Goal: Information Seeking & Learning: Learn about a topic

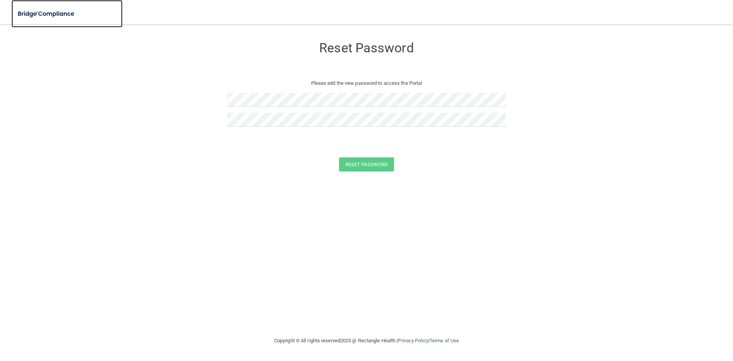
click at [58, 18] on img at bounding box center [46, 14] width 70 height 16
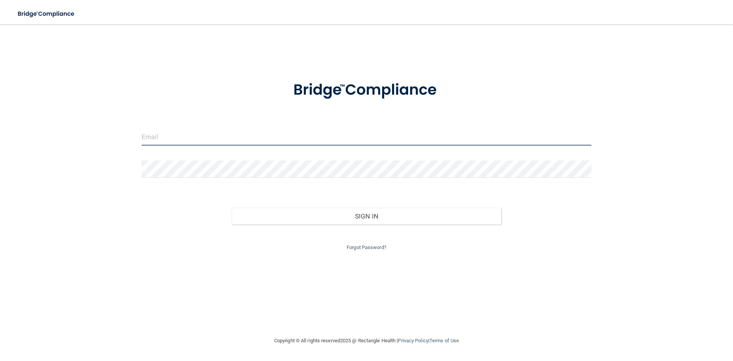
click at [168, 132] on input "email" at bounding box center [366, 136] width 449 height 17
type input "[PERSON_NAME][EMAIL_ADDRESS][DOMAIN_NAME]"
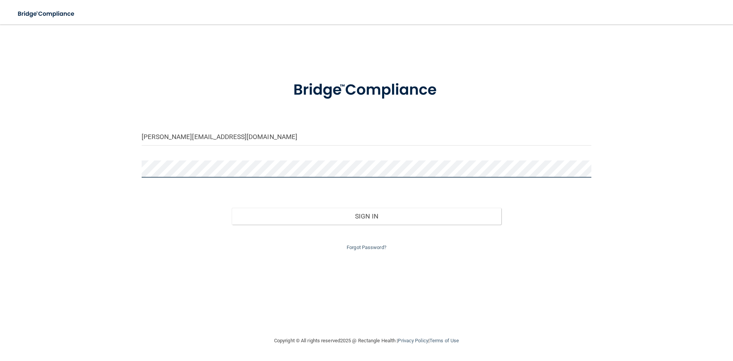
click at [232, 208] on button "Sign In" at bounding box center [367, 216] width 270 height 17
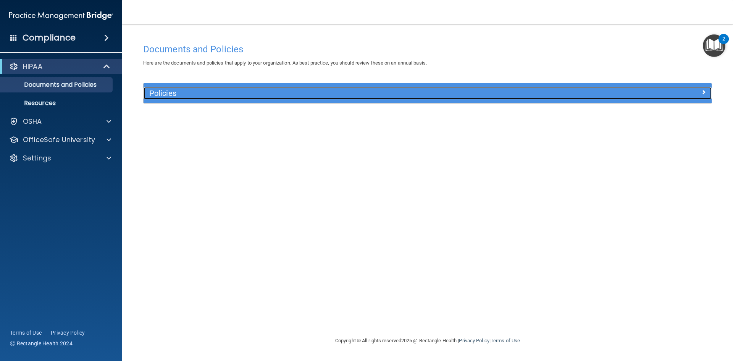
click at [217, 98] on div "Policies" at bounding box center [356, 93] width 426 height 12
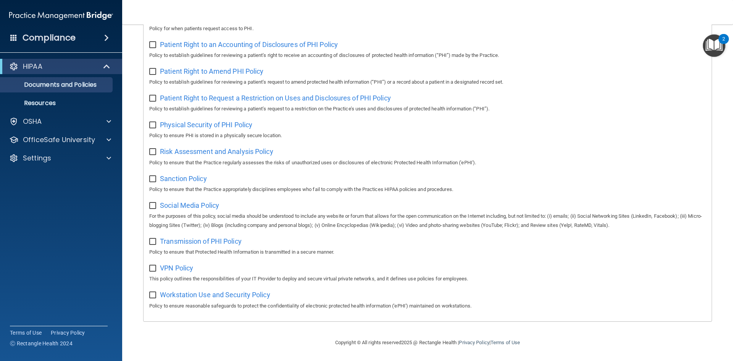
scroll to position [405, 0]
click at [110, 122] on span at bounding box center [108, 121] width 5 height 9
click at [103, 174] on div at bounding box center [107, 176] width 19 height 9
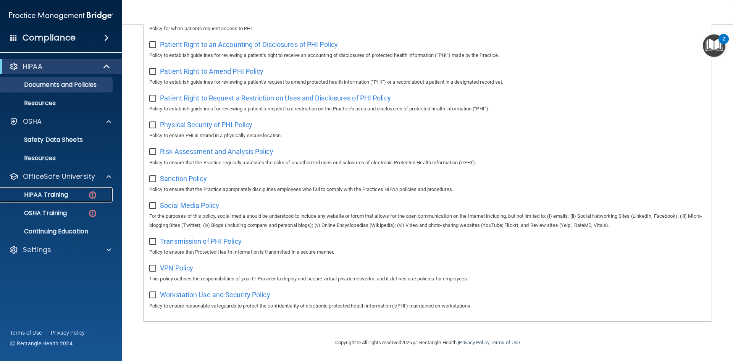
click at [90, 195] on img at bounding box center [93, 195] width 10 height 10
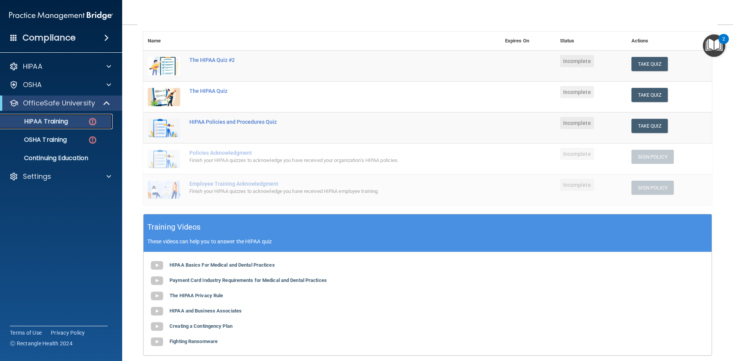
scroll to position [136, 0]
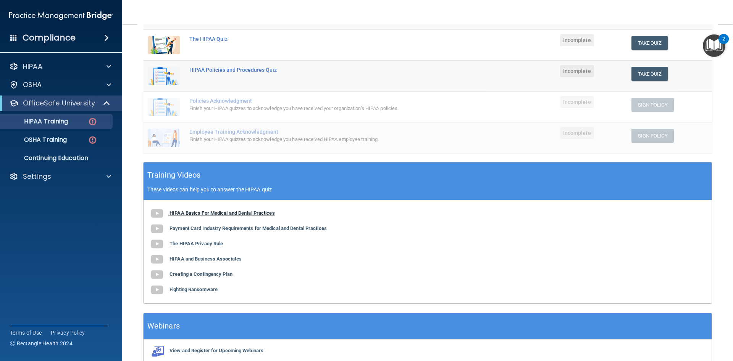
drag, startPoint x: 253, startPoint y: 211, endPoint x: 219, endPoint y: 213, distance: 34.0
click at [219, 213] on b "HIPAA Basics For Medical and Dental Practices" at bounding box center [221, 213] width 105 height 6
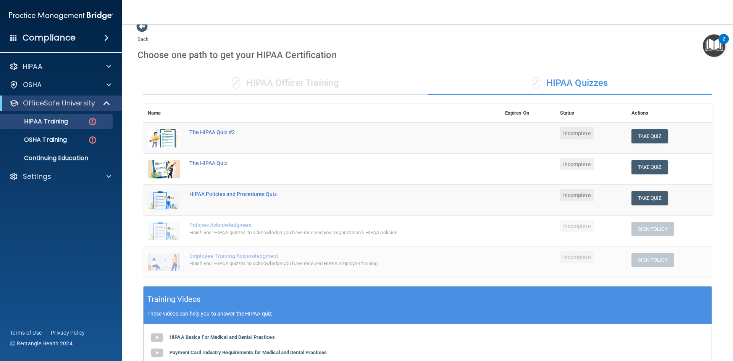
scroll to position [0, 0]
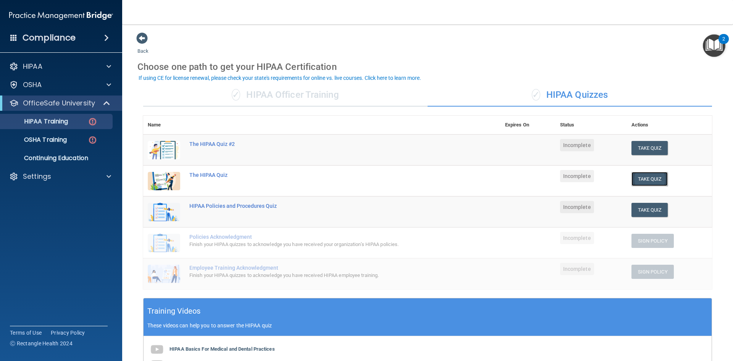
click at [651, 179] on button "Take Quiz" at bounding box center [649, 179] width 37 height 14
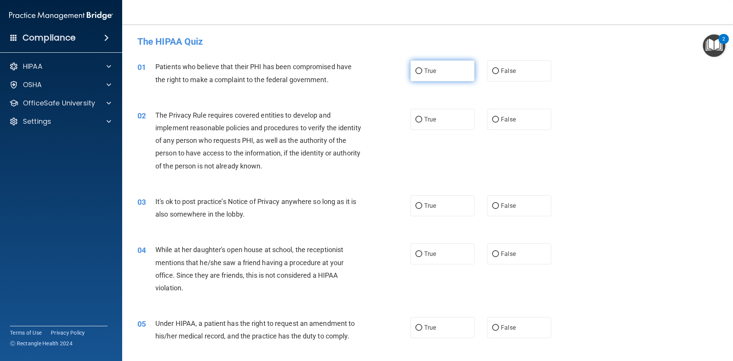
click at [424, 76] on label "True" at bounding box center [442, 70] width 64 height 21
click at [422, 74] on input "True" at bounding box center [418, 71] width 7 height 6
radio input "true"
click at [316, 77] on span "Patients who believe that their PHI has been compromised have the right to make…" at bounding box center [253, 73] width 196 height 21
click at [314, 81] on span "Patients who believe that their PHI has been compromised have the right to make…" at bounding box center [253, 73] width 196 height 21
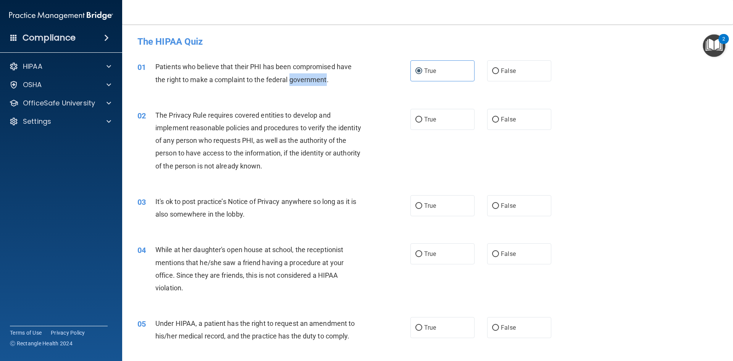
click at [314, 81] on span "Patients who believe that their PHI has been compromised have the right to make…" at bounding box center [253, 73] width 196 height 21
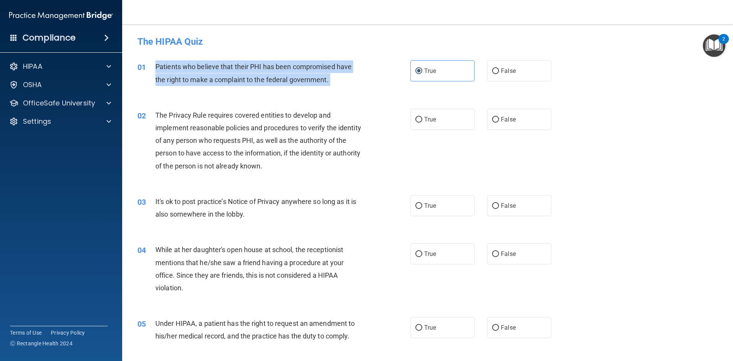
click at [313, 81] on span "Patients who believe that their PHI has been compromised have the right to make…" at bounding box center [253, 73] width 196 height 21
copy ng-form "Patients who believe that their PHI has been compromised have the right to make…"
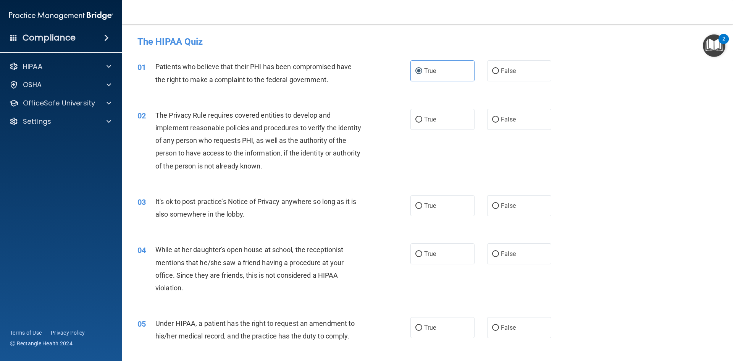
click at [331, 150] on span "The Privacy Rule requires covered entities to develop and implement reasonable …" at bounding box center [258, 140] width 206 height 59
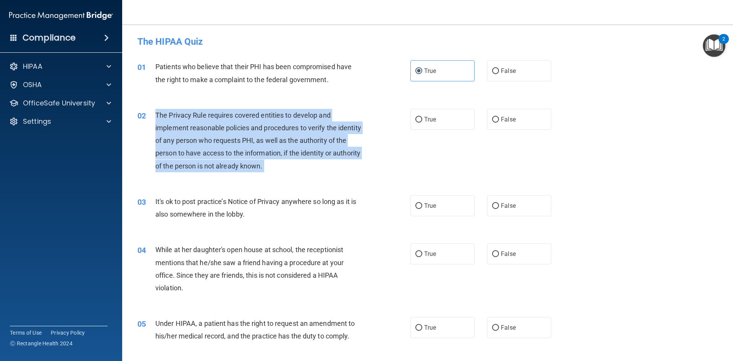
copy ng-form "The Privacy Rule requires covered entities to develop and implement reasonable …"
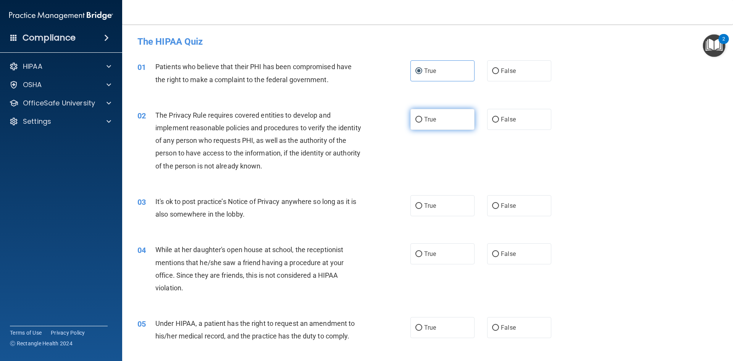
click at [420, 129] on label "True" at bounding box center [442, 119] width 64 height 21
click at [420, 122] on input "True" at bounding box center [418, 120] width 7 height 6
radio input "true"
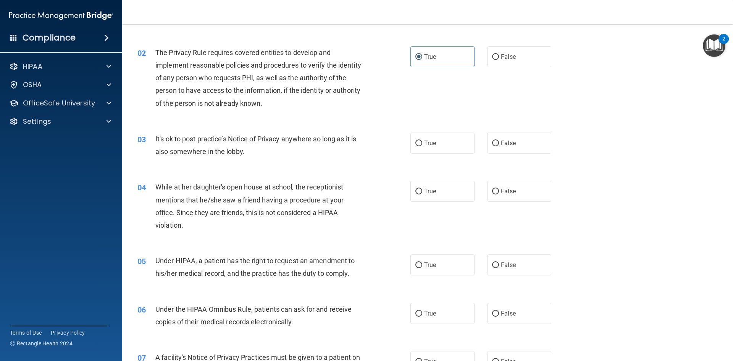
scroll to position [38, 0]
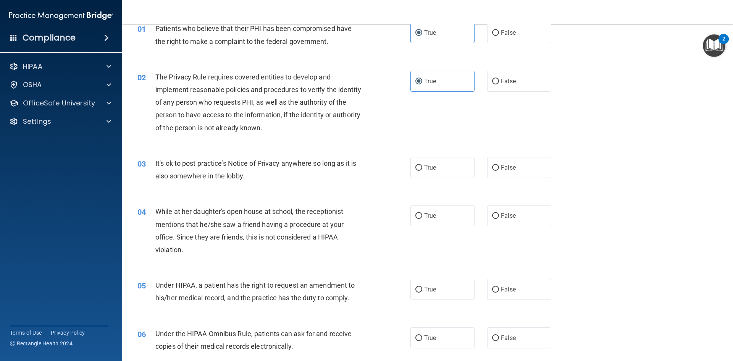
click at [248, 165] on span "It's ok to post practice’s Notice of Privacy anywhere so long as it is also som…" at bounding box center [255, 169] width 201 height 21
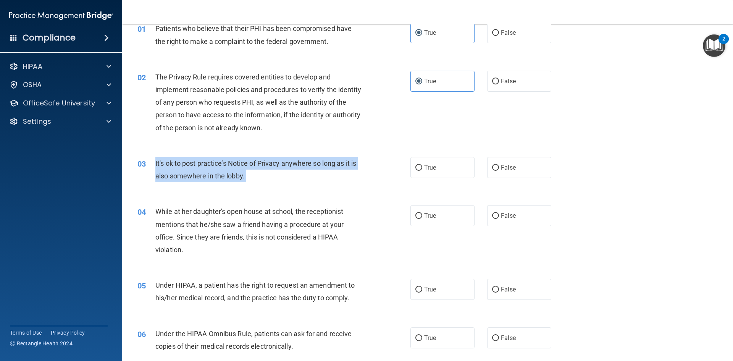
click at [248, 165] on span "It's ok to post practice’s Notice of Privacy anywhere so long as it is also som…" at bounding box center [255, 169] width 201 height 21
copy ng-form "It's ok to post practice’s Notice of Privacy anywhere so long as it is also som…"
click at [493, 166] on input "False" at bounding box center [495, 168] width 7 height 6
radio input "true"
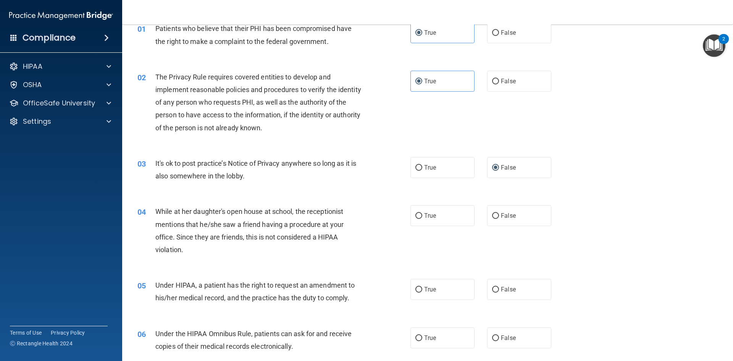
click at [315, 216] on div "While at her daughter's open house at school, the receptionist mentions that he…" at bounding box center [261, 230] width 213 height 51
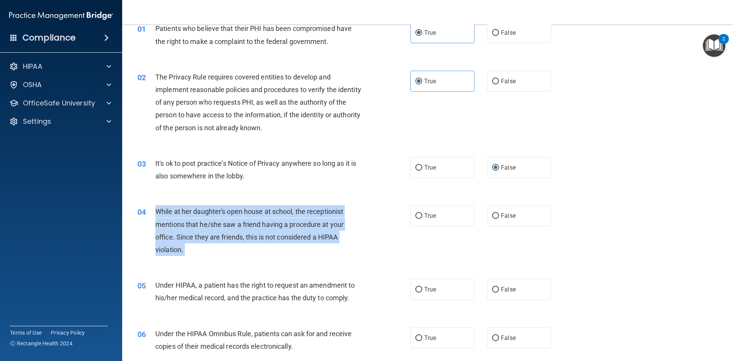
click at [315, 216] on div "While at her daughter's open house at school, the receptionist mentions that he…" at bounding box center [261, 230] width 213 height 51
click at [362, 240] on div "While at her daughter's open house at school, the receptionist mentions that he…" at bounding box center [261, 230] width 213 height 51
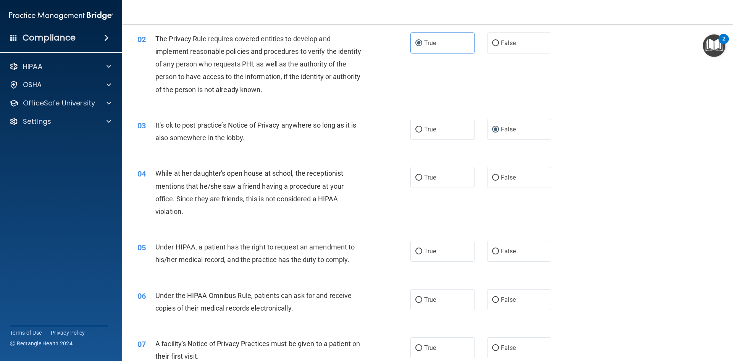
scroll to position [114, 0]
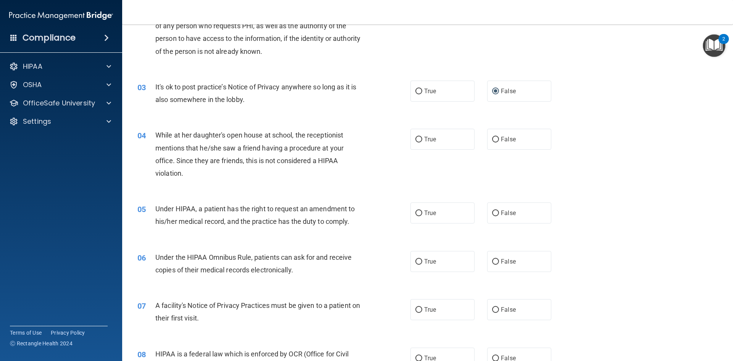
click at [332, 149] on span "While at her daughter's open house at school, the receptionist mentions that he…" at bounding box center [249, 154] width 188 height 46
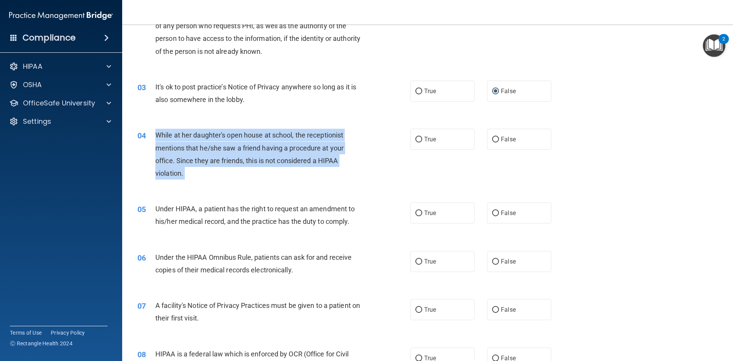
click at [332, 149] on span "While at her daughter's open house at school, the receptionist mentions that he…" at bounding box center [249, 154] width 188 height 46
copy ng-form "While at her daughter's open house at school, the receptionist mentions that he…"
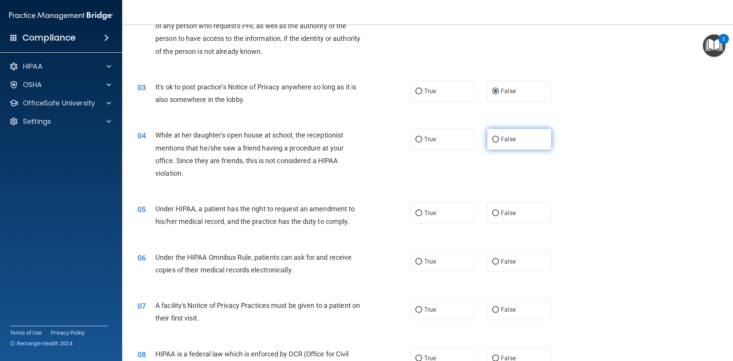
click at [511, 136] on span "False" at bounding box center [508, 138] width 15 height 7
click at [499, 137] on input "False" at bounding box center [495, 140] width 7 height 6
radio input "true"
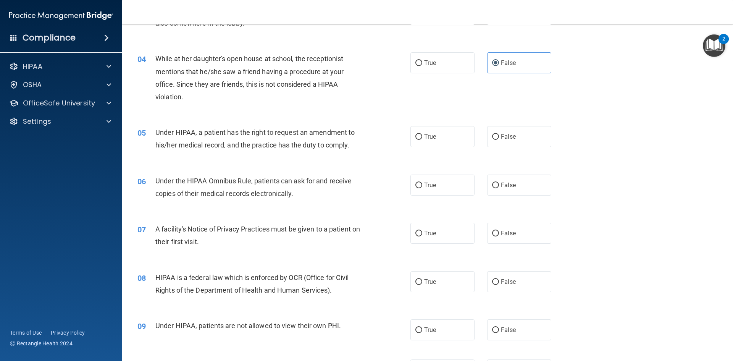
scroll to position [229, 0]
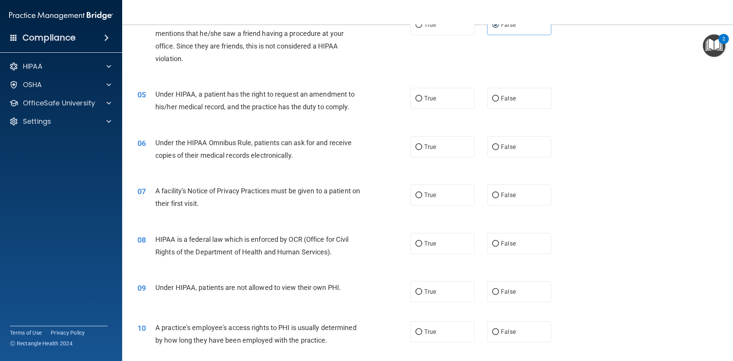
click at [314, 105] on span "Under HIPAA, a patient has the right to request an amendment to his/her medical…" at bounding box center [254, 100] width 199 height 21
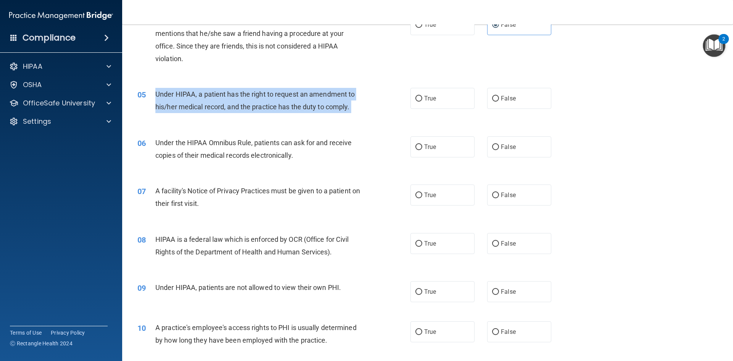
click at [314, 105] on span "Under HIPAA, a patient has the right to request an amendment to his/her medical…" at bounding box center [254, 100] width 199 height 21
copy ng-form "Under HIPAA, a patient has the right to request an amendment to his/her medical…"
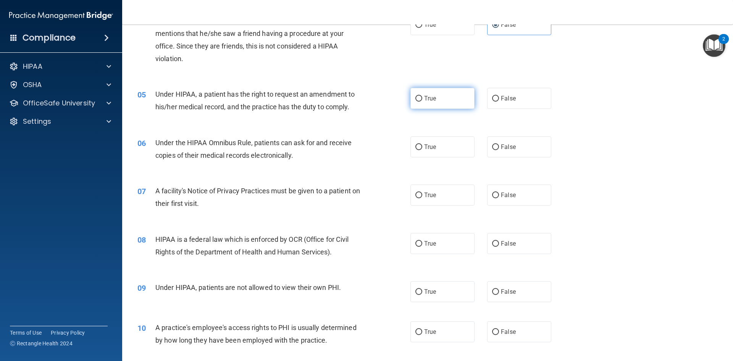
click at [416, 104] on label "True" at bounding box center [442, 98] width 64 height 21
click at [416, 101] on input "True" at bounding box center [418, 99] width 7 height 6
radio input "true"
click at [337, 143] on span "Under the HIPAA Omnibus Rule, patients can ask for and receive copies of their …" at bounding box center [253, 149] width 196 height 21
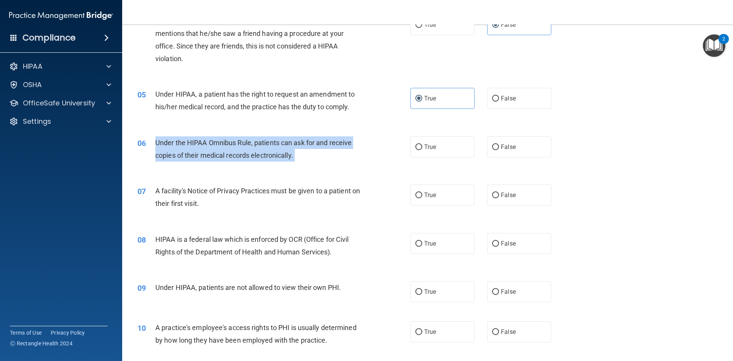
click at [337, 143] on span "Under the HIPAA Omnibus Rule, patients can ask for and receive copies of their …" at bounding box center [253, 149] width 196 height 21
copy ng-form "Under the HIPAA Omnibus Rule, patients can ask for and receive copies of their …"
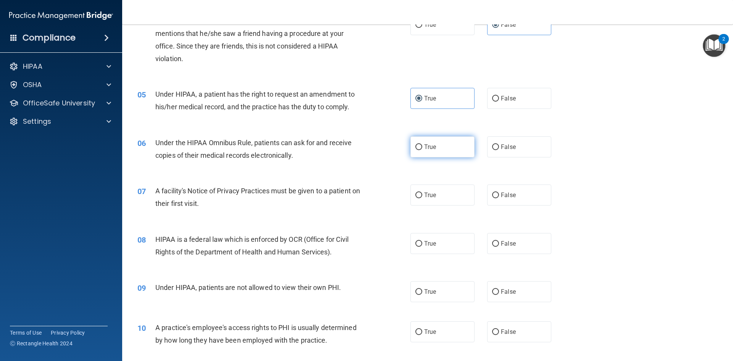
click at [424, 151] on label "True" at bounding box center [442, 146] width 64 height 21
click at [422, 150] on input "True" at bounding box center [418, 147] width 7 height 6
radio input "true"
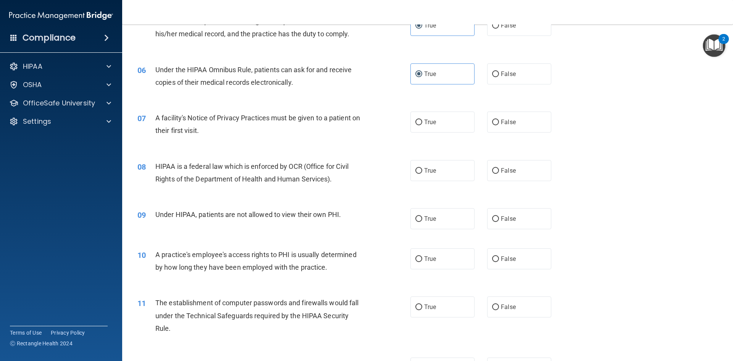
scroll to position [305, 0]
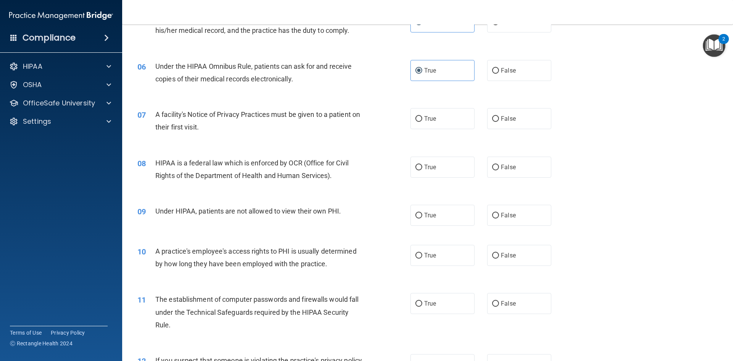
click at [330, 113] on span "A facility's Notice of Privacy Practices must be given to a patient on their fi…" at bounding box center [257, 120] width 205 height 21
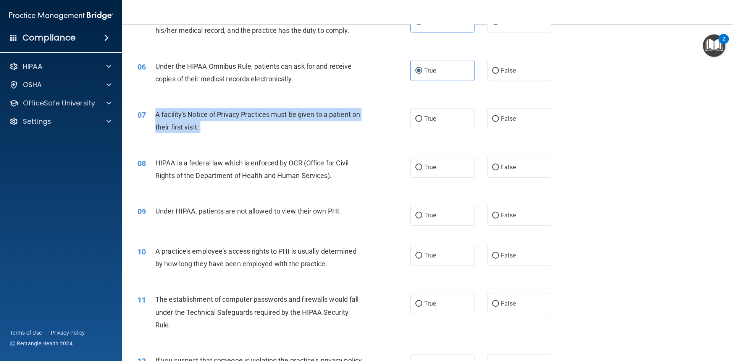
click at [330, 113] on span "A facility's Notice of Privacy Practices must be given to a patient on their fi…" at bounding box center [257, 120] width 205 height 21
copy ng-form "A facility's Notice of Privacy Practices must be given to a patient on their fi…"
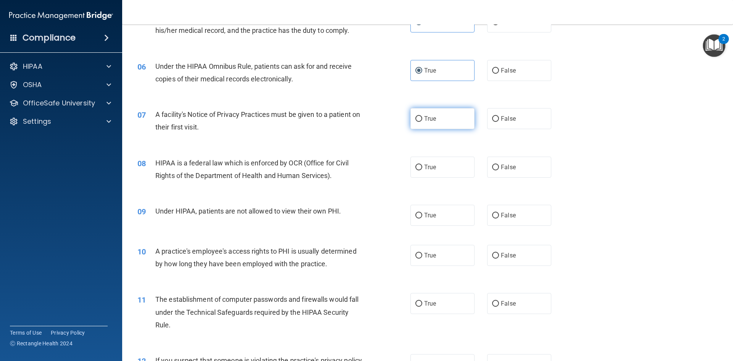
click at [430, 118] on span "True" at bounding box center [430, 118] width 12 height 7
click at [422, 118] on input "True" at bounding box center [418, 119] width 7 height 6
radio input "true"
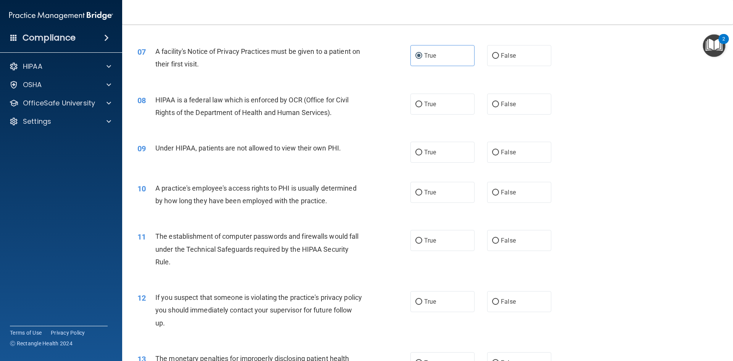
scroll to position [343, 0]
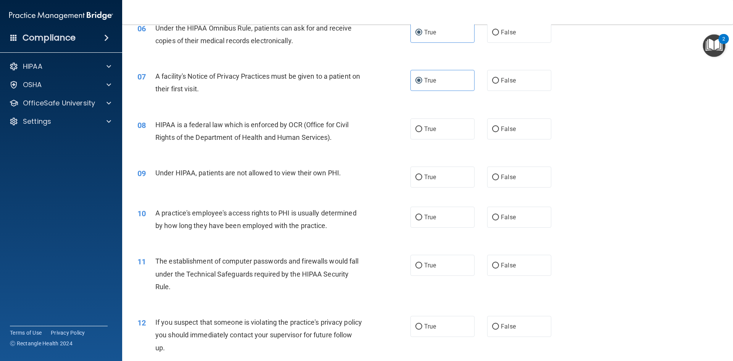
click at [306, 131] on div "HIPAA is a federal law which is enforced by OCR (Office for Civil Rights of the…" at bounding box center [261, 130] width 213 height 25
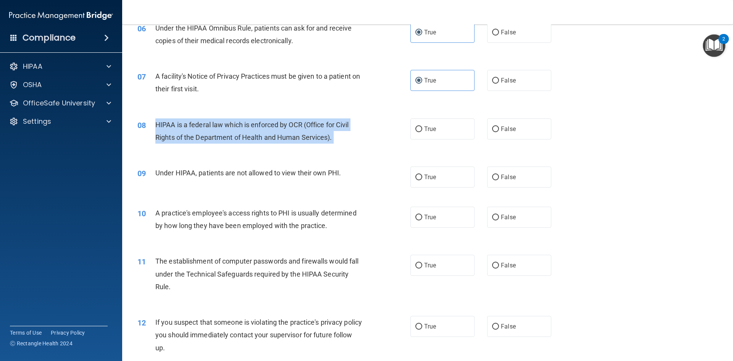
click at [306, 131] on div "HIPAA is a federal law which is enforced by OCR (Office for Civil Rights of the…" at bounding box center [261, 130] width 213 height 25
copy ng-form "HIPAA is a federal law which is enforced by OCR (Office for Civil Rights of the…"
click at [417, 130] on input "True" at bounding box center [418, 129] width 7 height 6
radio input "true"
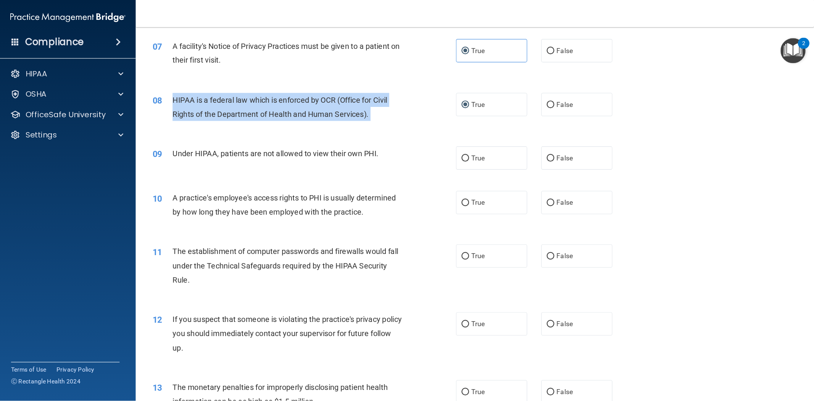
scroll to position [420, 0]
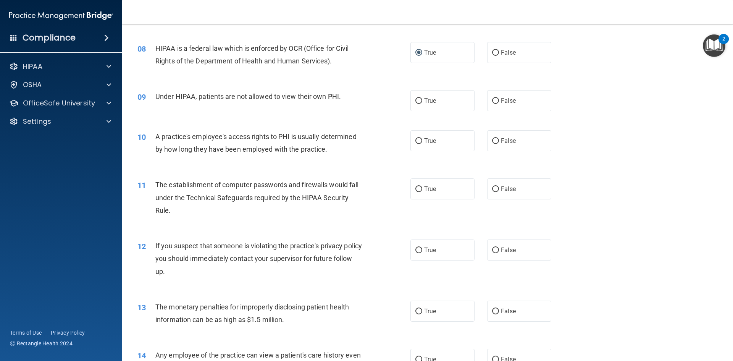
click at [307, 95] on span "Under HIPAA, patients are not allowed to view their own PHI." at bounding box center [247, 96] width 185 height 8
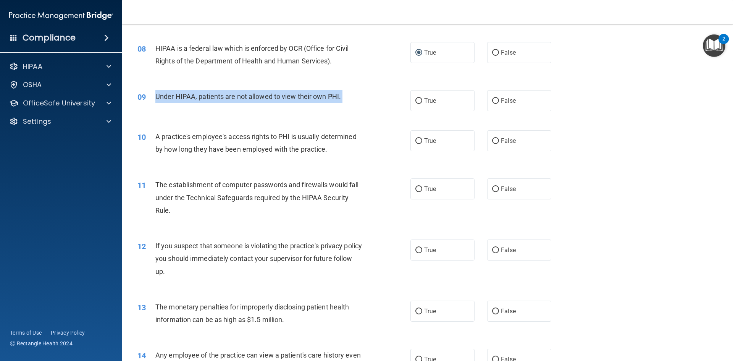
click at [307, 95] on span "Under HIPAA, patients are not allowed to view their own PHI." at bounding box center [247, 96] width 185 height 8
copy ng-form "Under HIPAA, patients are not allowed to view their own PHI."
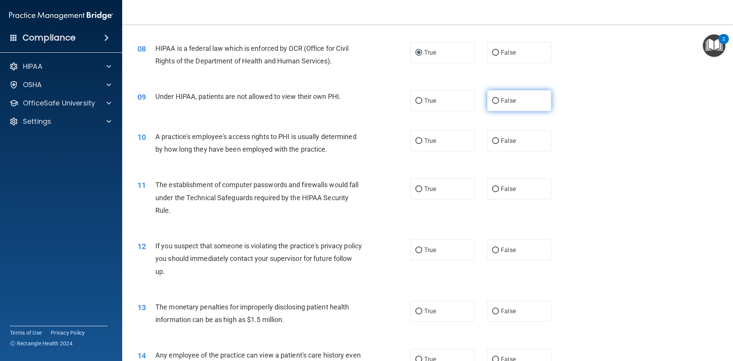
click at [507, 105] on label "False" at bounding box center [519, 100] width 64 height 21
click at [499, 104] on input "False" at bounding box center [495, 101] width 7 height 6
radio input "true"
click at [313, 137] on span "A practice's employee's access rights to PHI is usually determined by how long …" at bounding box center [255, 142] width 201 height 21
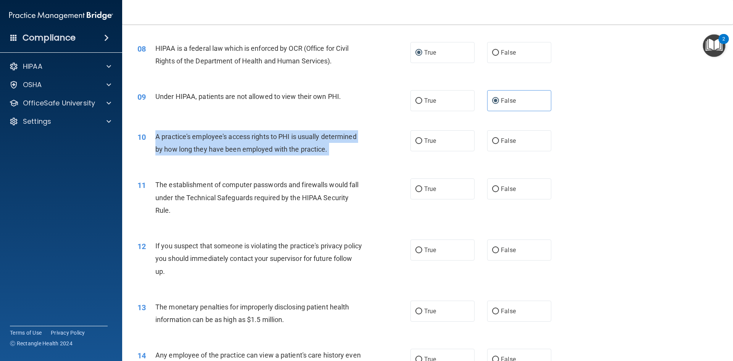
click at [313, 137] on span "A practice's employee's access rights to PHI is usually determined by how long …" at bounding box center [255, 142] width 201 height 21
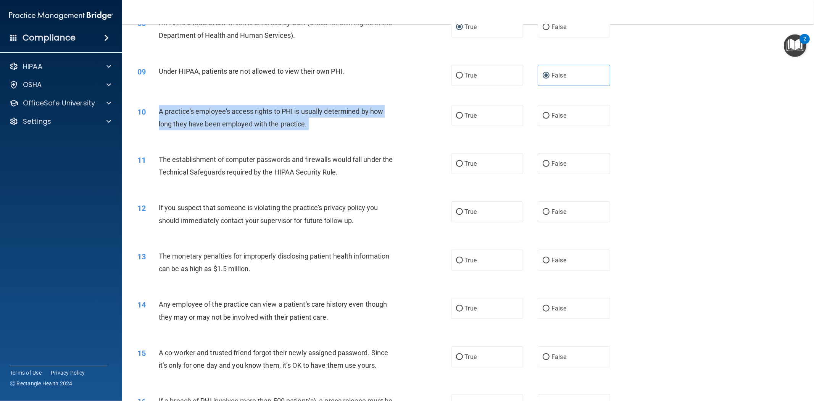
copy ng-form "A practice's employee's access rights to PHI is usually determined by how long …"
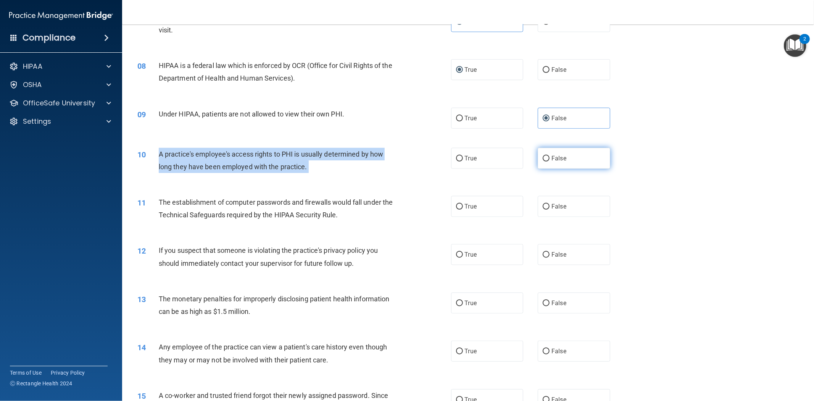
click at [545, 159] on input "False" at bounding box center [546, 159] width 7 height 6
radio input "true"
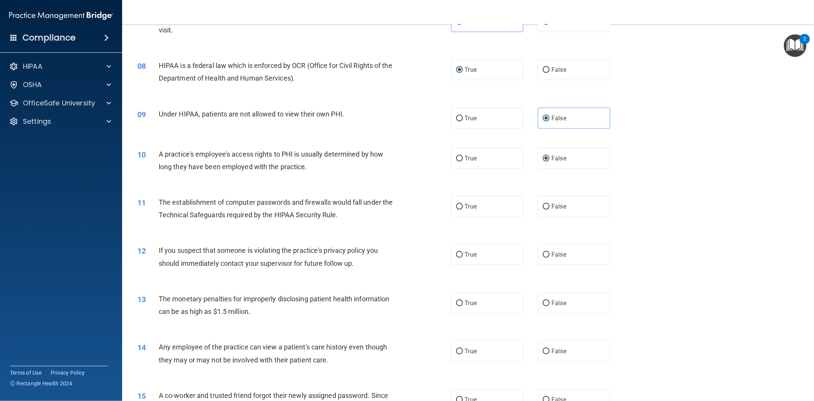
click at [415, 186] on div "11 The establishment of computer passwords and firewalls would fall under the T…" at bounding box center [468, 210] width 673 height 48
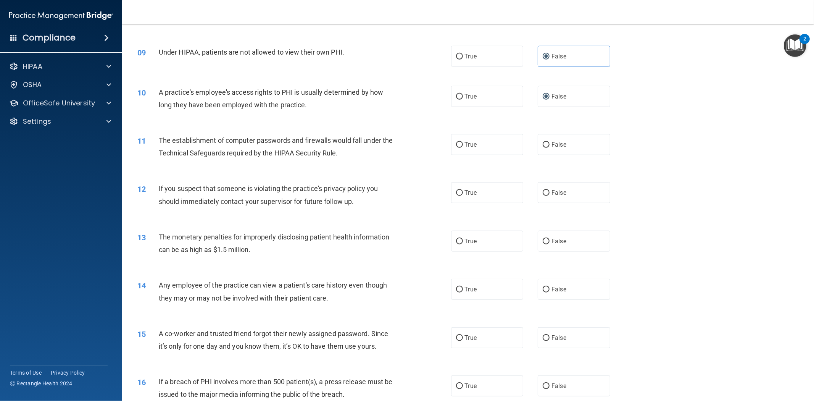
scroll to position [420, 0]
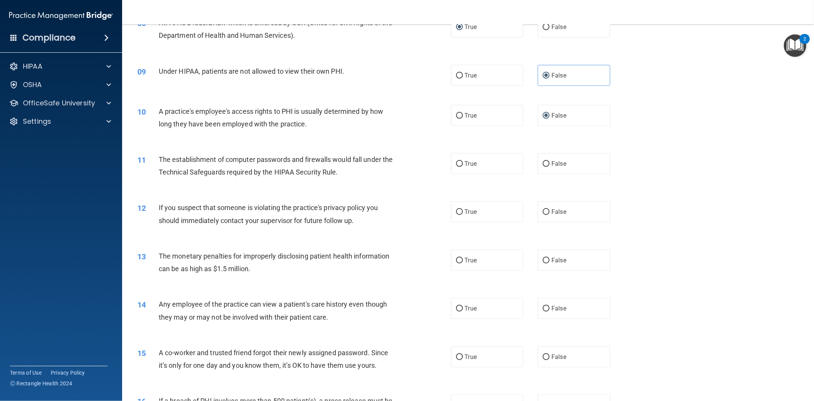
click at [299, 161] on span "The establishment of computer passwords and firewalls would fall under the Tech…" at bounding box center [276, 165] width 234 height 21
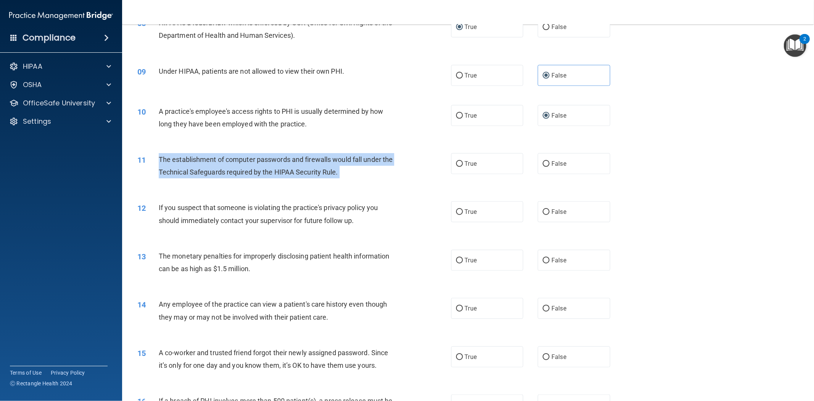
click at [299, 161] on span "The establishment of computer passwords and firewalls would fall under the Tech…" at bounding box center [276, 165] width 234 height 21
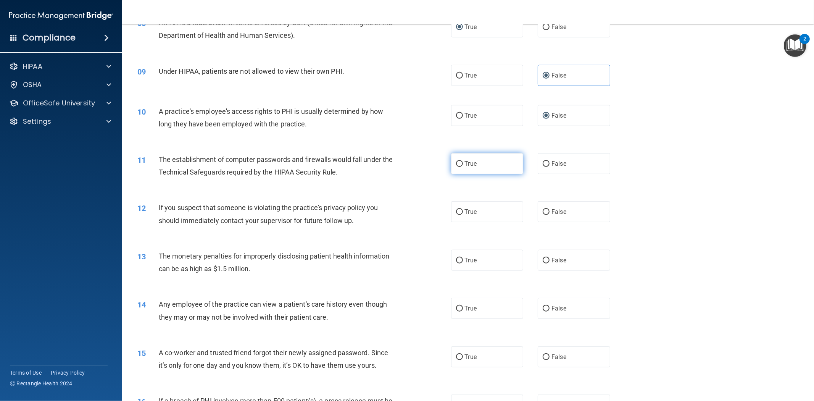
click at [478, 168] on label "True" at bounding box center [487, 163] width 72 height 21
click at [463, 167] on input "True" at bounding box center [459, 164] width 7 height 6
radio input "true"
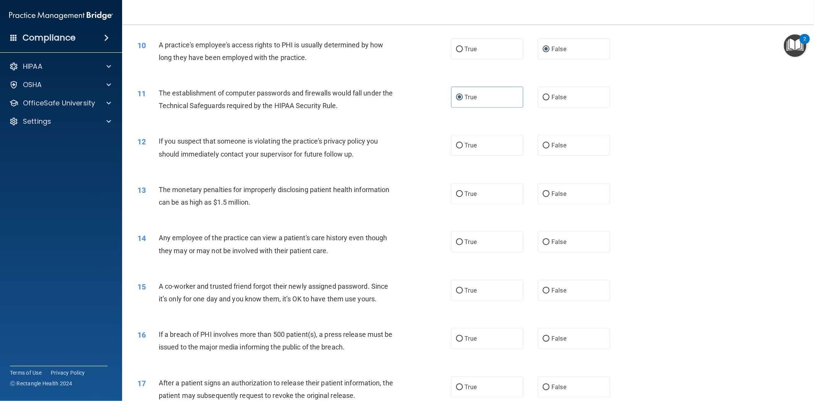
scroll to position [547, 0]
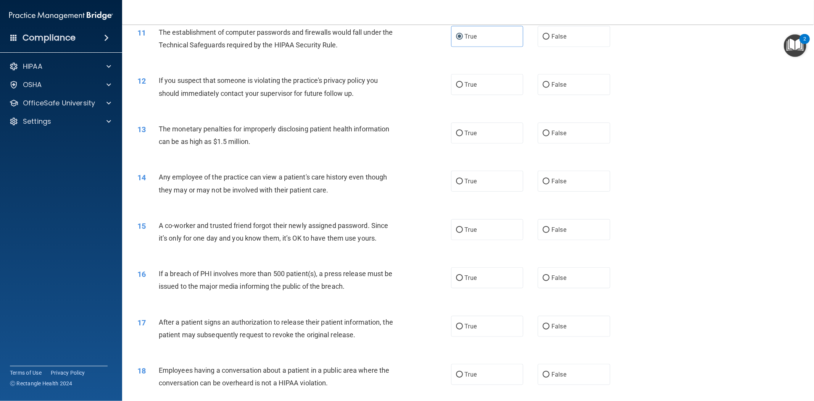
click at [330, 90] on span "If you suspect that someone is violating the practice's privacy policy you shou…" at bounding box center [268, 86] width 219 height 21
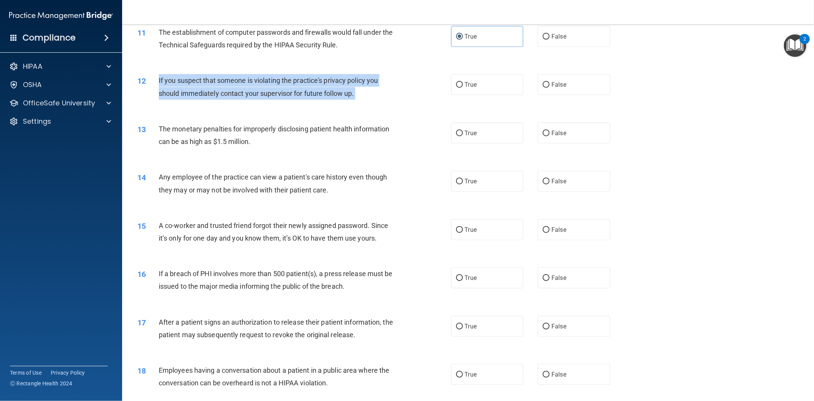
click at [330, 90] on span "If you suspect that someone is violating the practice's privacy policy you shou…" at bounding box center [268, 86] width 219 height 21
click at [378, 93] on div "If you suspect that someone is violating the practice's privacy policy you shou…" at bounding box center [281, 86] width 244 height 25
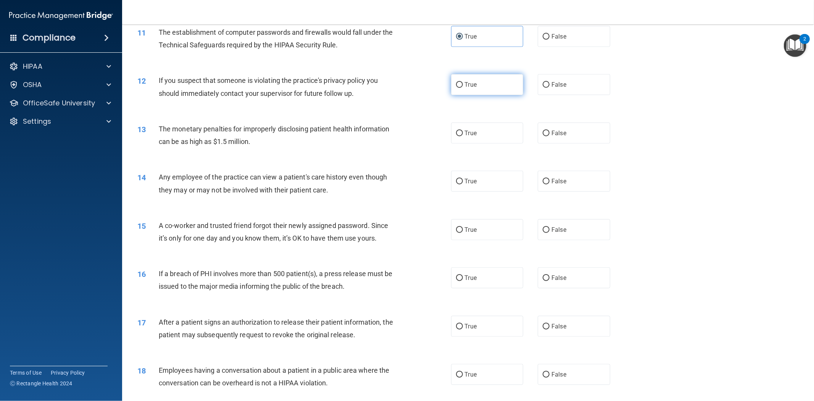
click at [451, 88] on label "True" at bounding box center [487, 84] width 72 height 21
click at [456, 88] on input "True" at bounding box center [459, 85] width 7 height 6
radio input "true"
click at [272, 129] on span "The monetary penalties for improperly disclosing patient health information can…" at bounding box center [274, 135] width 231 height 21
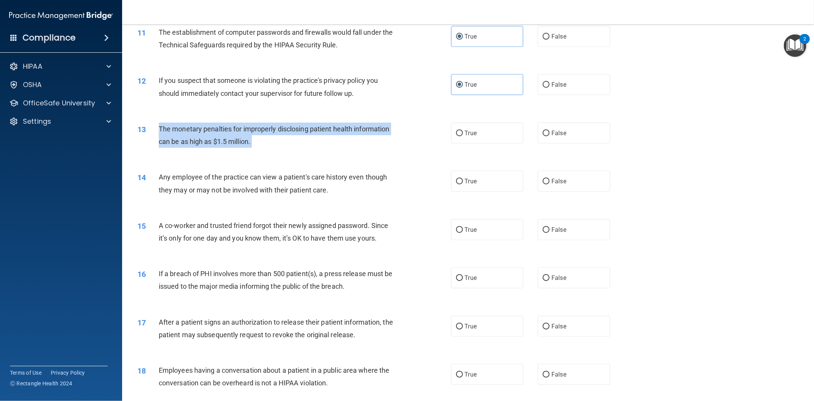
click at [272, 129] on span "The monetary penalties for improperly disclosing patient health information can…" at bounding box center [274, 135] width 231 height 21
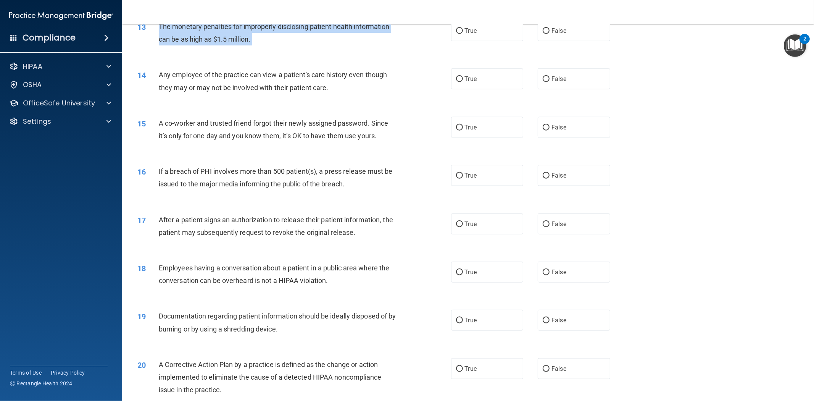
scroll to position [622, 0]
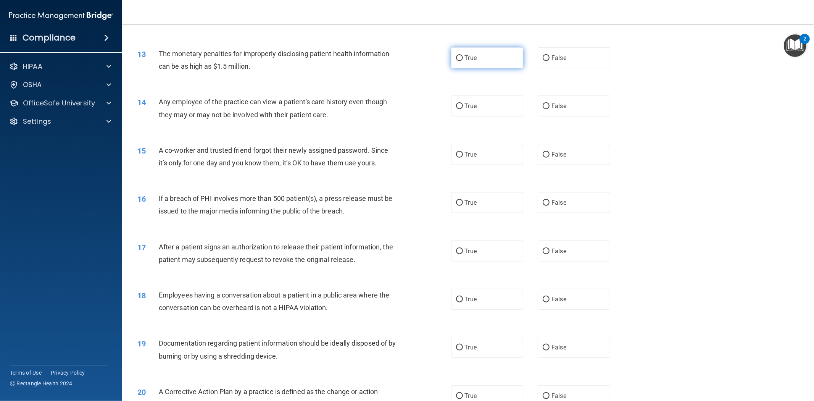
click at [462, 62] on label "True" at bounding box center [487, 57] width 72 height 21
click at [462, 61] on input "True" at bounding box center [459, 58] width 7 height 6
radio input "true"
click at [321, 113] on span "Any employee of the practice can view a patient's care history even though they…" at bounding box center [273, 108] width 228 height 21
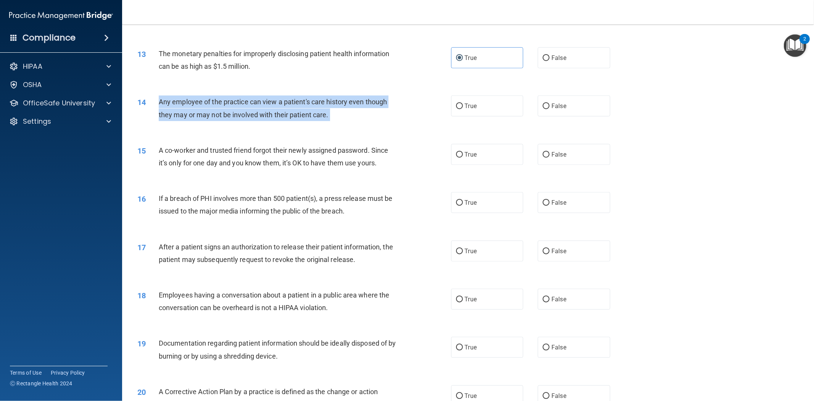
click at [321, 113] on span "Any employee of the practice can view a patient's care history even though they…" at bounding box center [273, 108] width 228 height 21
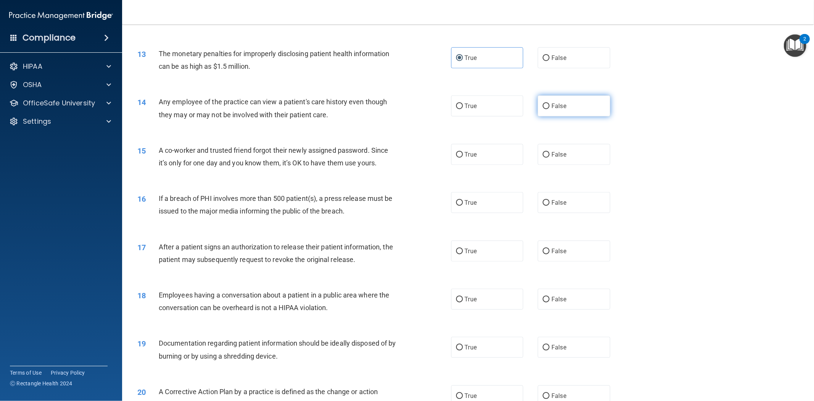
click at [556, 113] on label "False" at bounding box center [574, 105] width 72 height 21
click at [549, 109] on input "False" at bounding box center [546, 106] width 7 height 6
radio input "true"
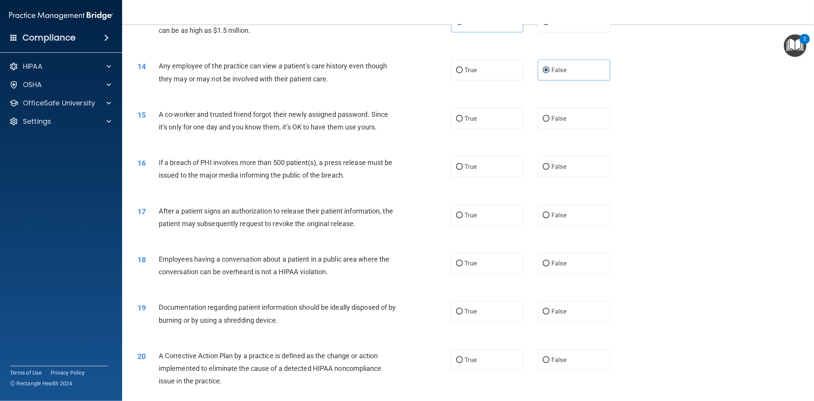
scroll to position [664, 0]
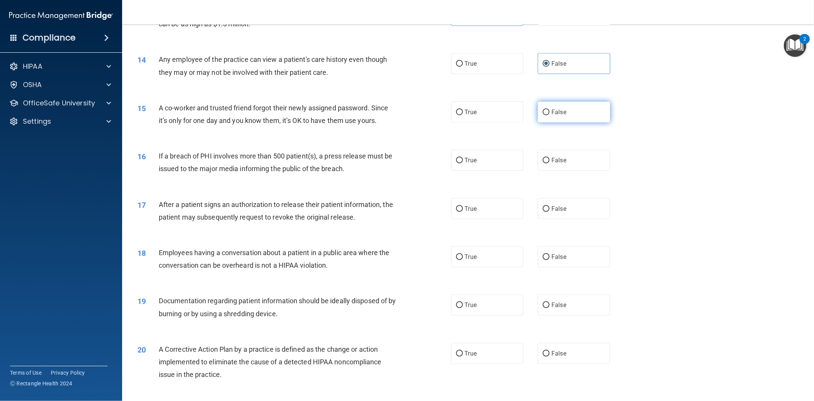
click at [552, 121] on label "False" at bounding box center [574, 111] width 72 height 21
click at [549, 115] on input "False" at bounding box center [546, 113] width 7 height 6
radio input "true"
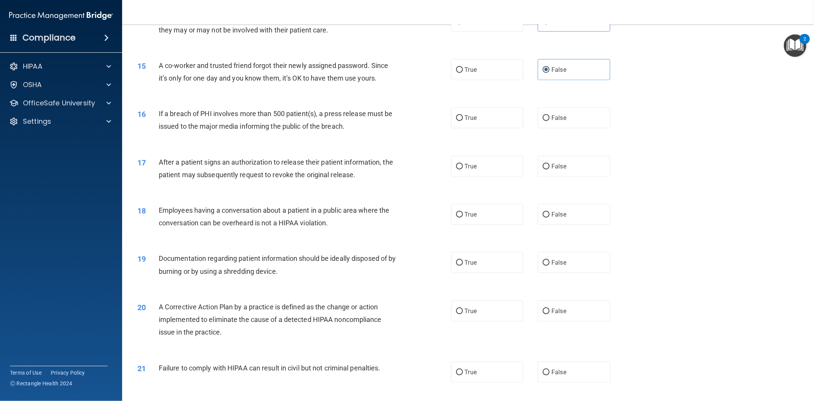
scroll to position [749, 0]
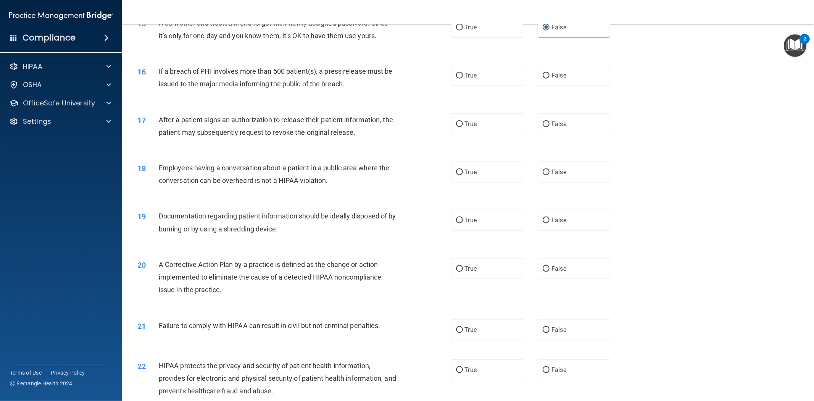
click at [329, 82] on span "If a breach of PHI involves more than 500 patient(s), a press release must be i…" at bounding box center [276, 77] width 234 height 21
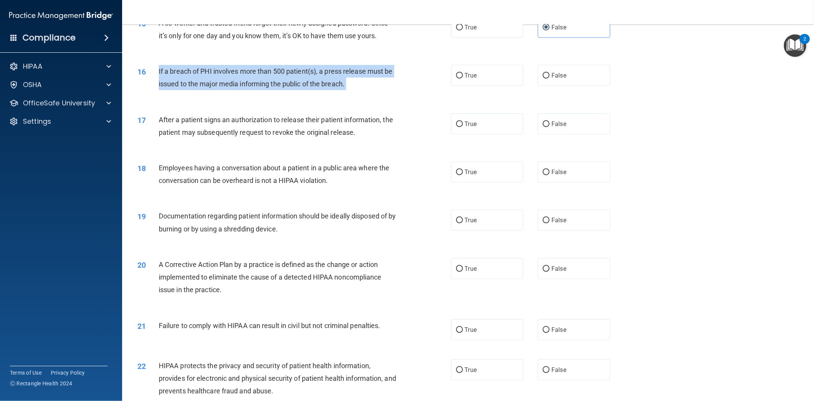
click at [329, 82] on span "If a breach of PHI involves more than 500 patient(s), a press release must be i…" at bounding box center [276, 77] width 234 height 21
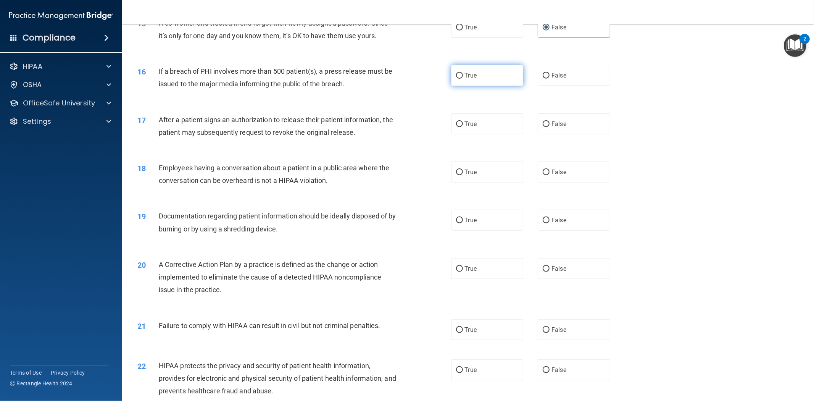
click at [461, 76] on label "True" at bounding box center [487, 75] width 72 height 21
click at [461, 76] on input "True" at bounding box center [459, 76] width 7 height 6
radio input "true"
click at [366, 125] on div "After a patient signs an authorization to release their patient information, th…" at bounding box center [281, 125] width 244 height 25
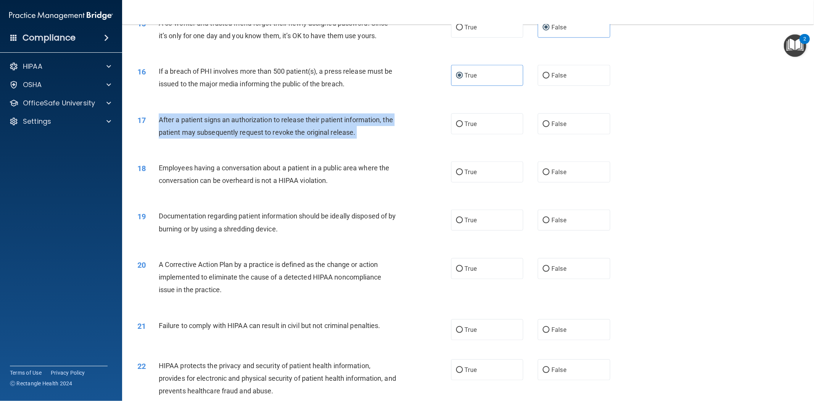
click at [366, 125] on div "After a patient signs an authorization to release their patient information, th…" at bounding box center [281, 125] width 244 height 25
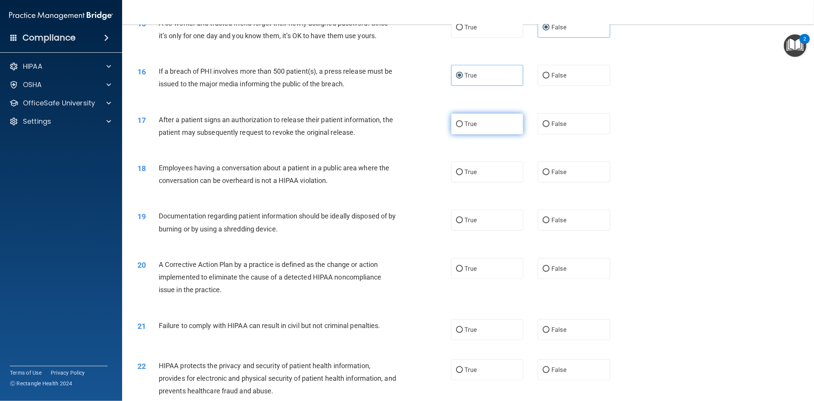
click at [468, 119] on label "True" at bounding box center [487, 123] width 72 height 21
click at [463, 121] on input "True" at bounding box center [459, 124] width 7 height 6
radio input "true"
click at [543, 174] on input "False" at bounding box center [546, 172] width 7 height 6
radio input "true"
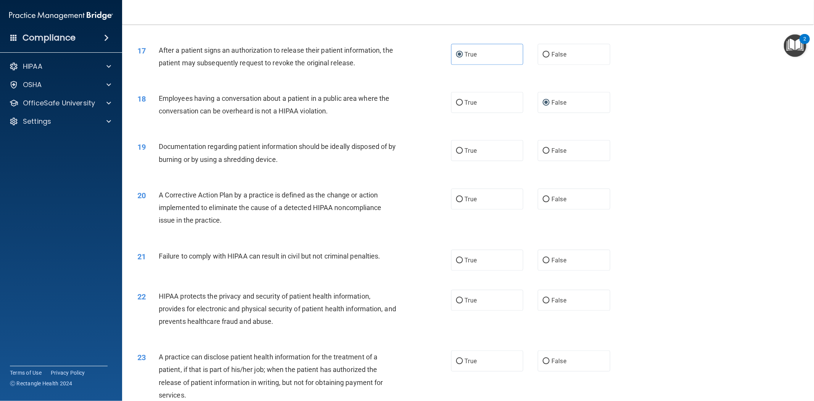
scroll to position [834, 0]
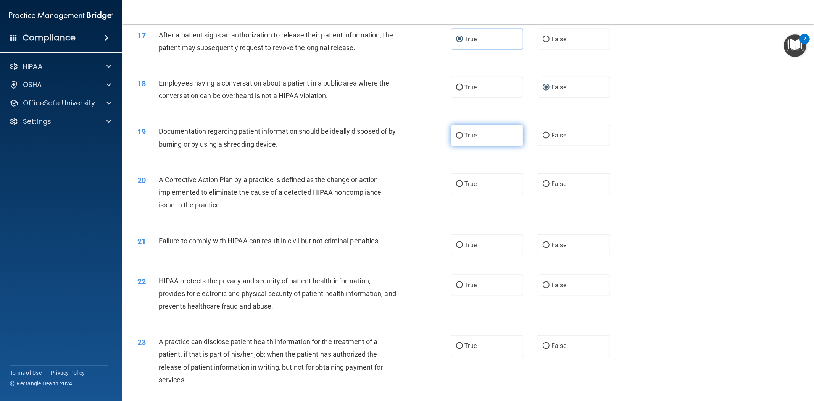
click at [456, 134] on input "True" at bounding box center [459, 136] width 7 height 6
radio input "true"
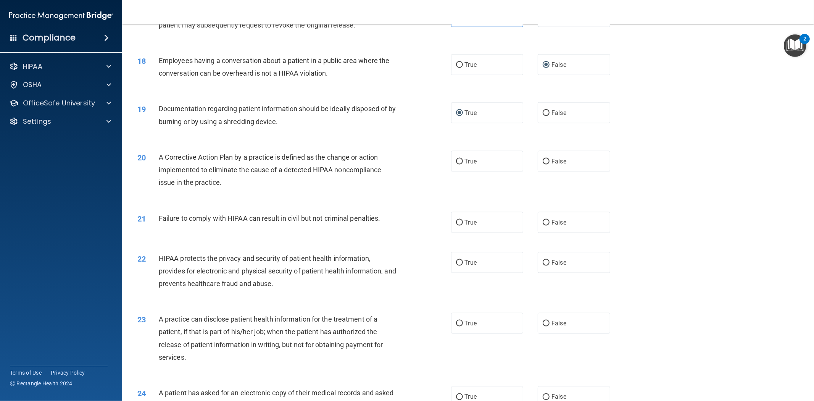
scroll to position [876, 0]
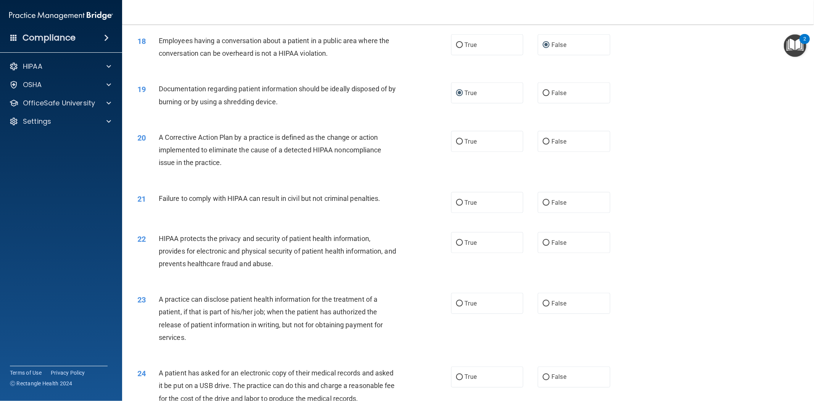
click at [355, 145] on span "A Corrective Action Plan by a practice is defined as the change or action imple…" at bounding box center [270, 149] width 223 height 33
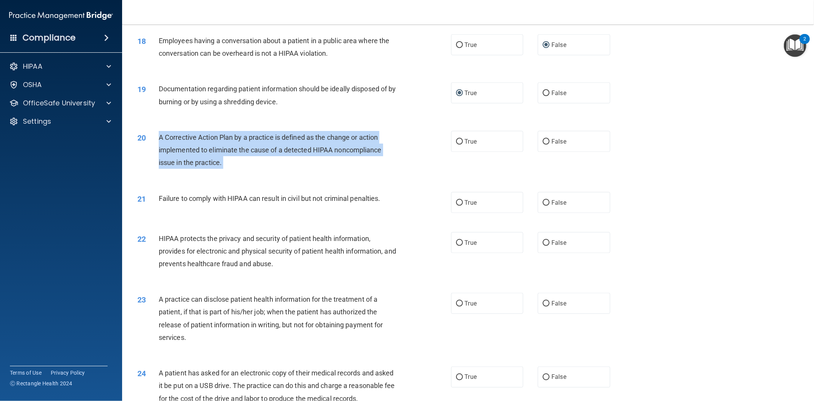
click at [355, 145] on span "A Corrective Action Plan by a practice is defined as the change or action imple…" at bounding box center [270, 149] width 223 height 33
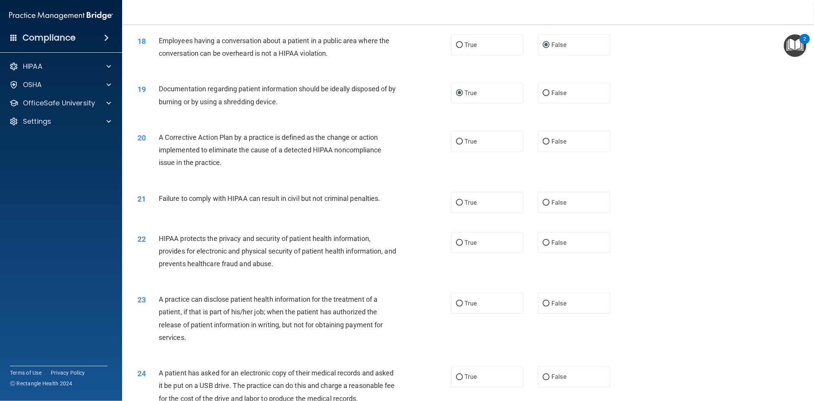
click at [375, 118] on div "19 Documentation regarding patient information should be ideally disposed of by…" at bounding box center [468, 97] width 673 height 48
click at [466, 146] on label "True" at bounding box center [487, 141] width 72 height 21
click at [463, 145] on input "True" at bounding box center [459, 142] width 7 height 6
radio input "true"
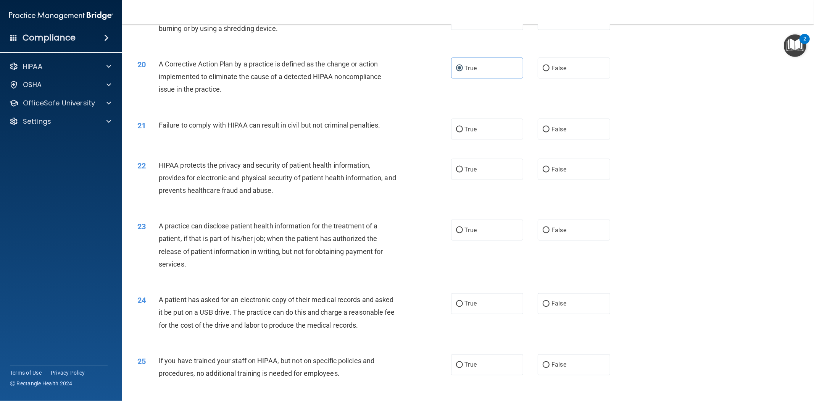
scroll to position [961, 0]
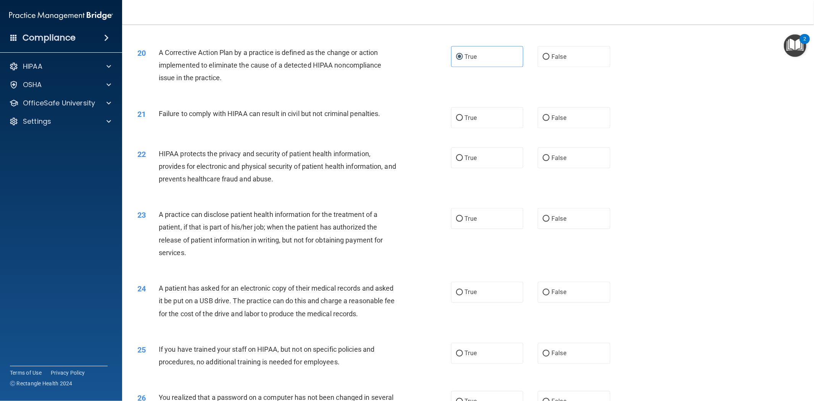
click at [319, 113] on span "Failure to comply with HIPAA can result in civil but not criminal penalties." at bounding box center [270, 114] width 222 height 8
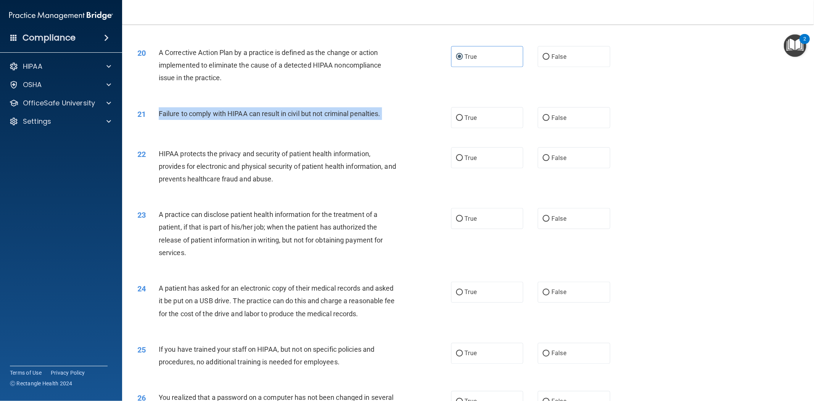
click at [319, 113] on span "Failure to comply with HIPAA can result in civil but not criminal penalties." at bounding box center [270, 114] width 222 height 8
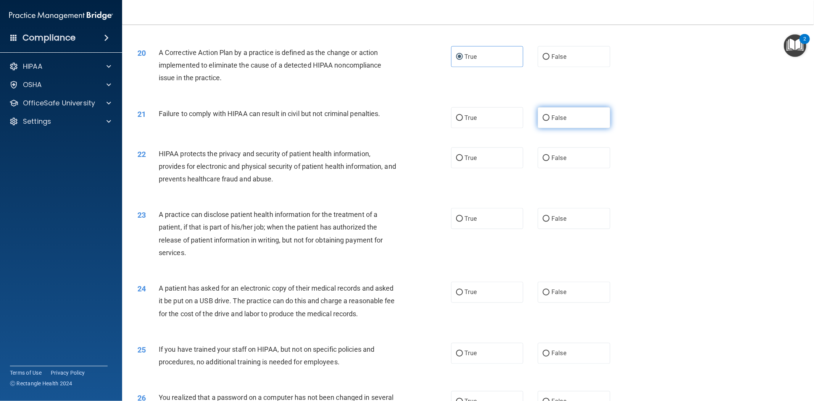
click at [555, 120] on span "False" at bounding box center [558, 117] width 15 height 7
click at [549, 120] on input "False" at bounding box center [546, 118] width 7 height 6
radio input "true"
click at [354, 112] on span "Failure to comply with HIPAA can result in civil but not criminal penalties." at bounding box center [270, 114] width 222 height 8
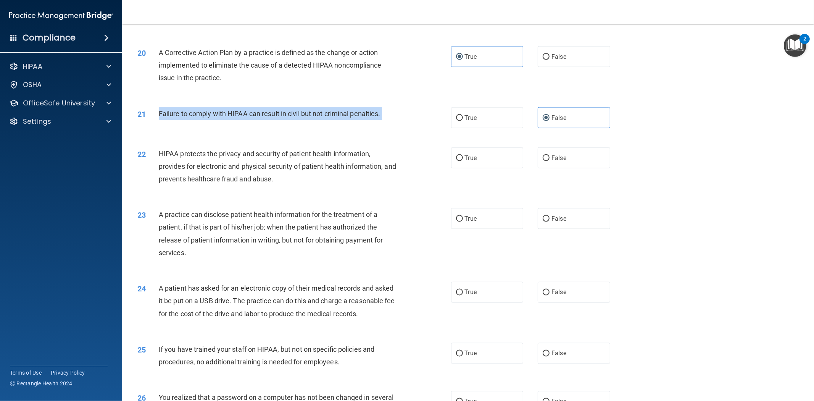
click at [354, 112] on span "Failure to comply with HIPAA can result in civil but not criminal penalties." at bounding box center [270, 114] width 222 height 8
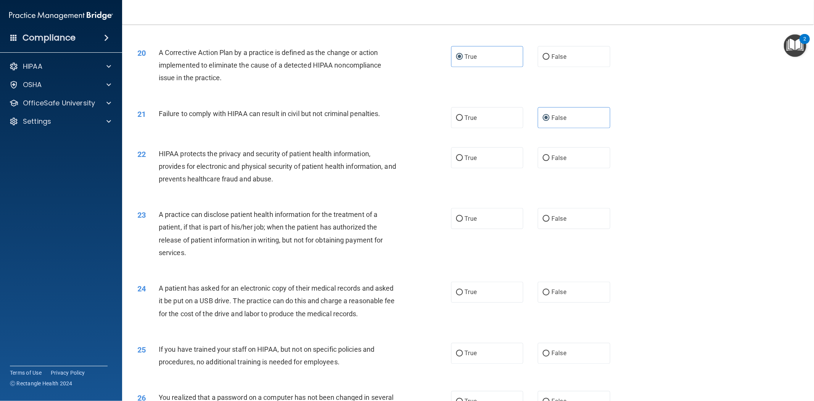
click at [273, 170] on div "HIPAA protects the privacy and security of patient health information, provides…" at bounding box center [281, 166] width 244 height 38
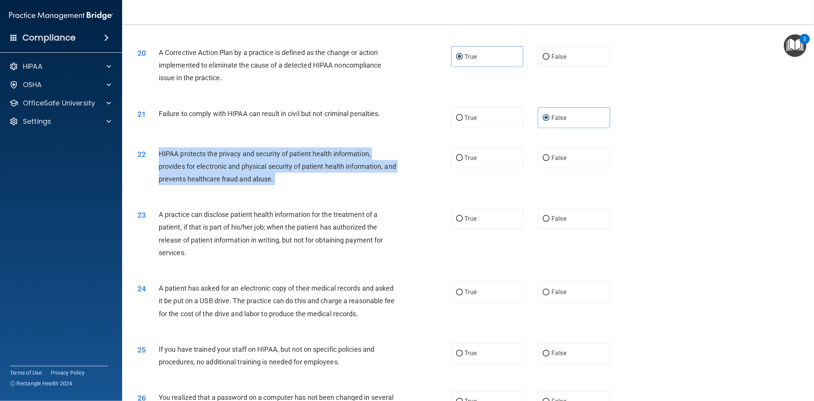
click at [273, 170] on div "HIPAA protects the privacy and security of patient health information, provides…" at bounding box center [281, 166] width 244 height 38
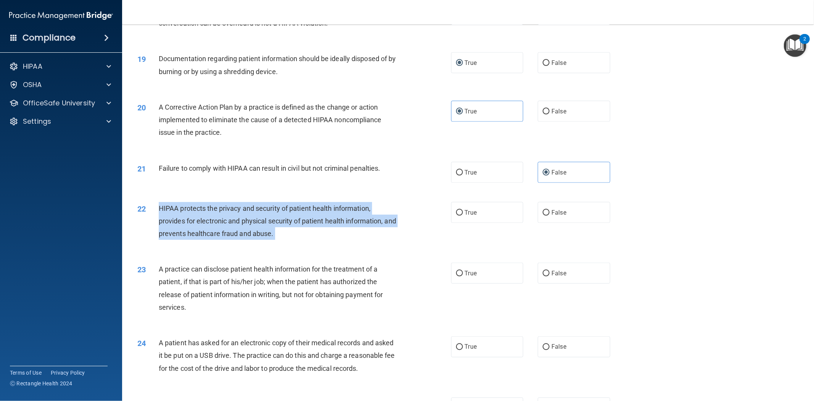
scroll to position [918, 0]
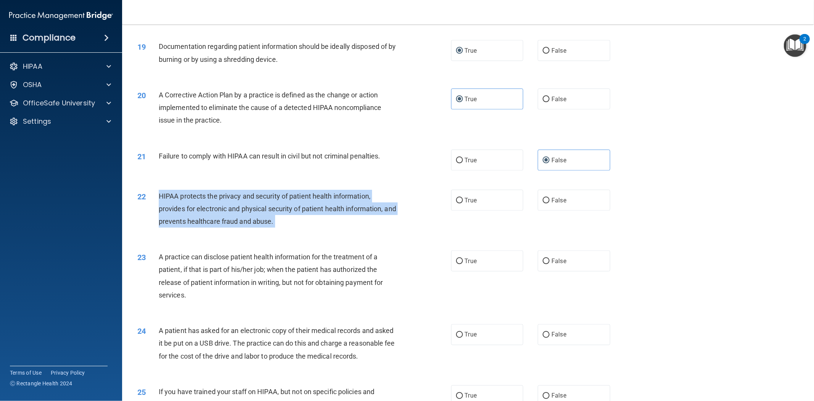
click at [317, 224] on div "HIPAA protects the privacy and security of patient health information, provides…" at bounding box center [281, 209] width 244 height 38
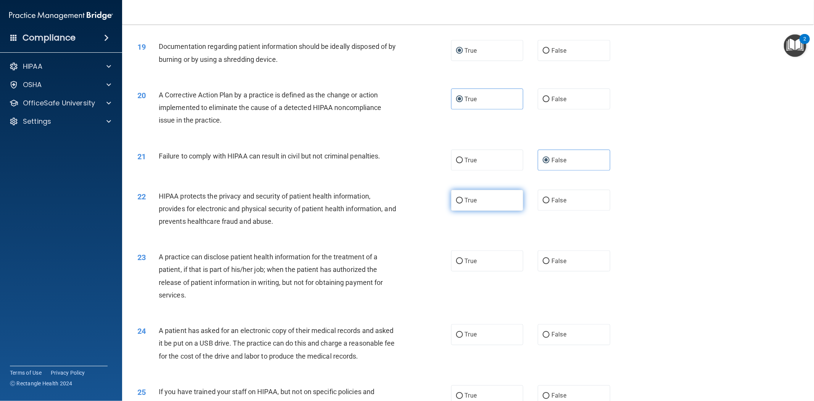
click at [466, 201] on span "True" at bounding box center [471, 200] width 12 height 7
click at [463, 201] on input "True" at bounding box center [459, 201] width 7 height 6
radio input "true"
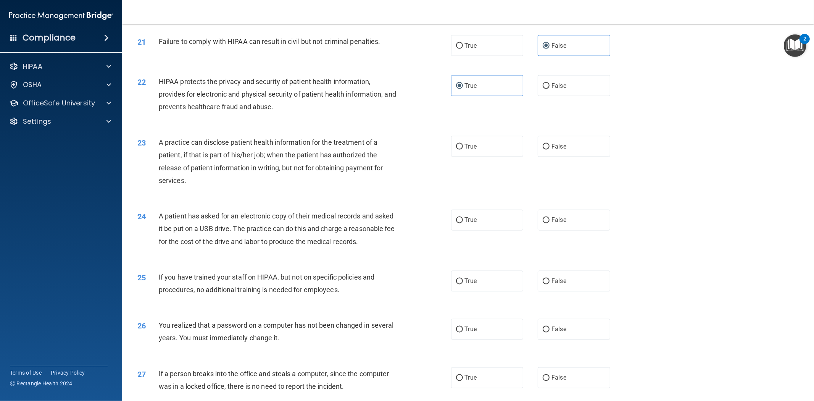
scroll to position [1046, 0]
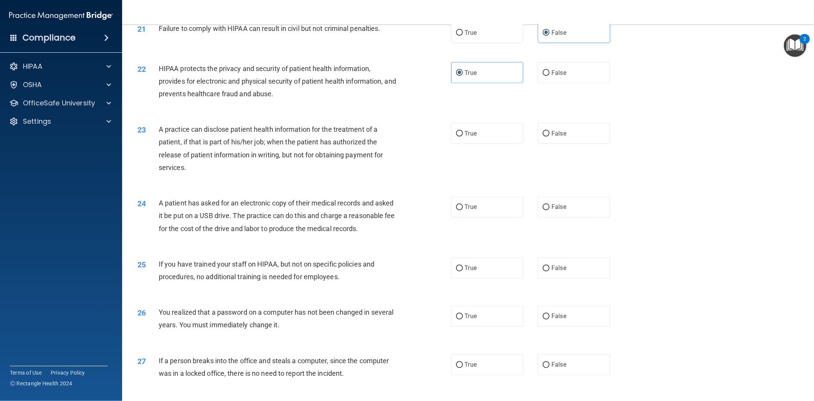
click at [340, 151] on span "A practice can disclose patient health information for the treatment of a patie…" at bounding box center [271, 148] width 224 height 46
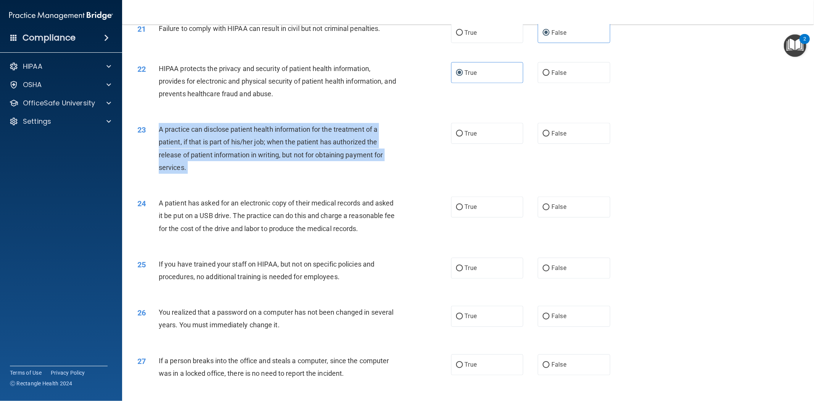
click at [338, 151] on span "A practice can disclose patient health information for the treatment of a patie…" at bounding box center [271, 148] width 224 height 46
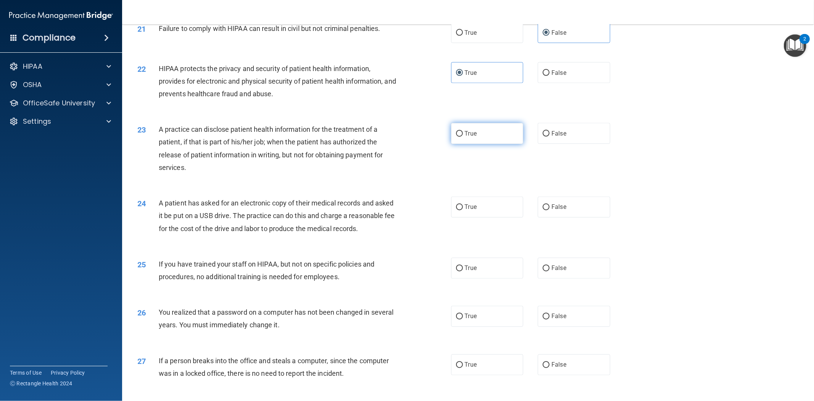
click at [459, 127] on label "True" at bounding box center [487, 133] width 72 height 21
click at [459, 131] on input "True" at bounding box center [459, 134] width 7 height 6
radio input "true"
click at [322, 219] on div "A patient has asked for an electronic copy of their medical records and asked i…" at bounding box center [281, 216] width 244 height 38
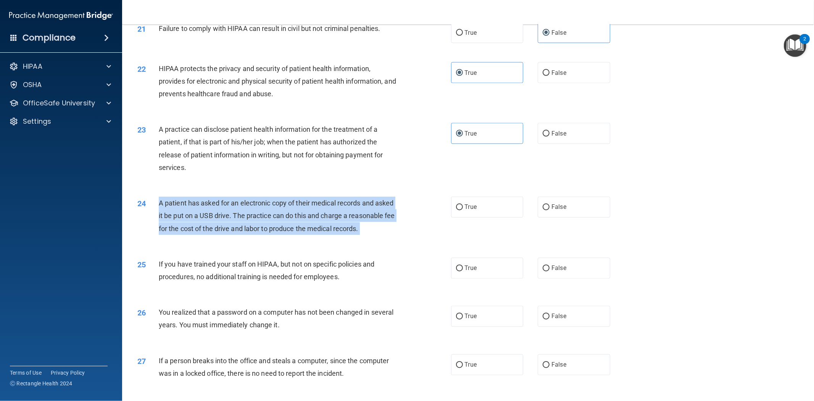
click at [322, 219] on div "A patient has asked for an electronic copy of their medical records and asked i…" at bounding box center [281, 216] width 244 height 38
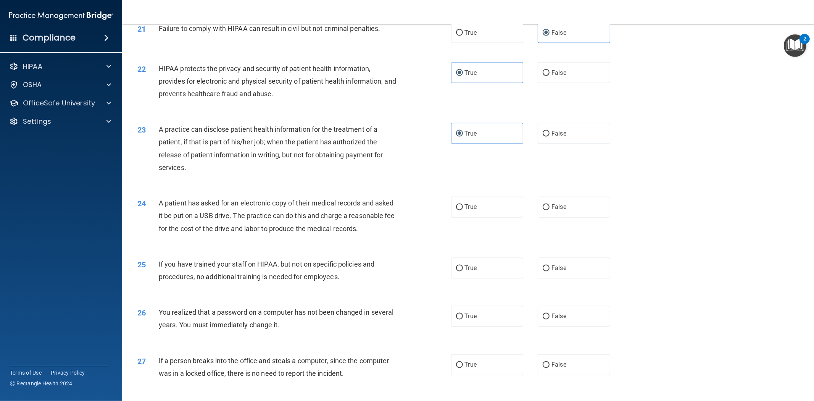
click at [407, 182] on div "23 A practice can disclose patient health information for the treatment of a pa…" at bounding box center [468, 150] width 673 height 74
click at [482, 216] on label "True" at bounding box center [487, 207] width 72 height 21
click at [463, 210] on input "True" at bounding box center [459, 208] width 7 height 6
radio input "true"
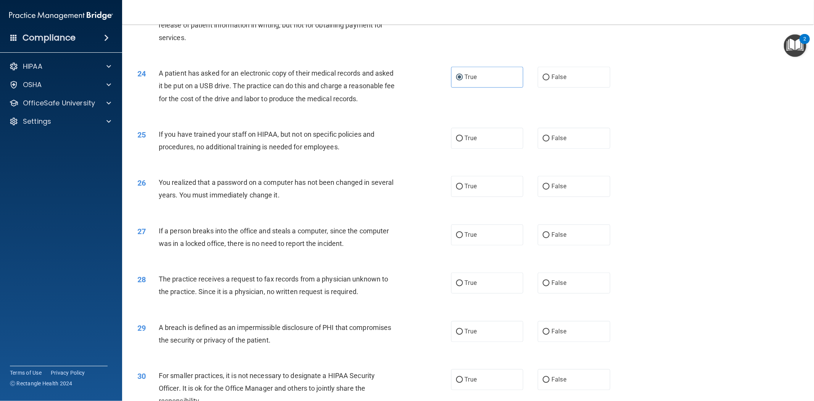
scroll to position [1173, 0]
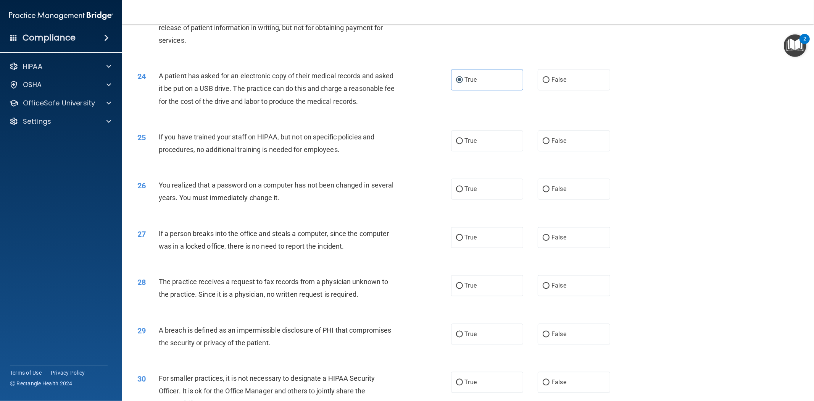
click at [317, 150] on span "If you have trained your staff on HIPAA, but not on specific policies and proce…" at bounding box center [267, 143] width 216 height 21
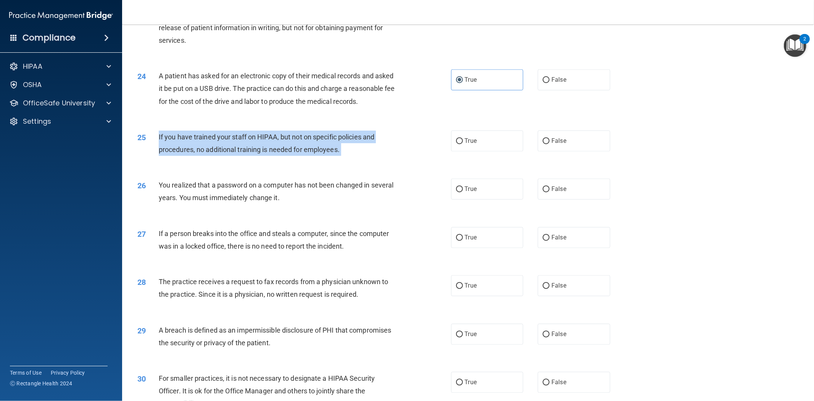
click at [317, 150] on span "If you have trained your staff on HIPAA, but not on specific policies and proce…" at bounding box center [267, 143] width 216 height 21
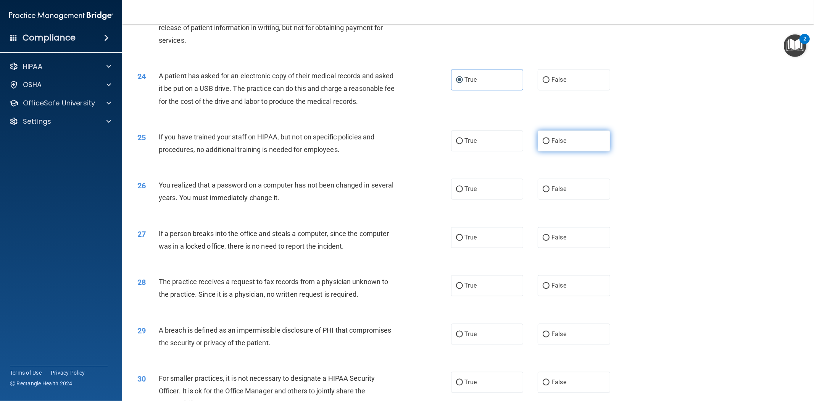
click at [551, 145] on span "False" at bounding box center [558, 140] width 15 height 7
click at [549, 144] on input "False" at bounding box center [546, 142] width 7 height 6
radio input "true"
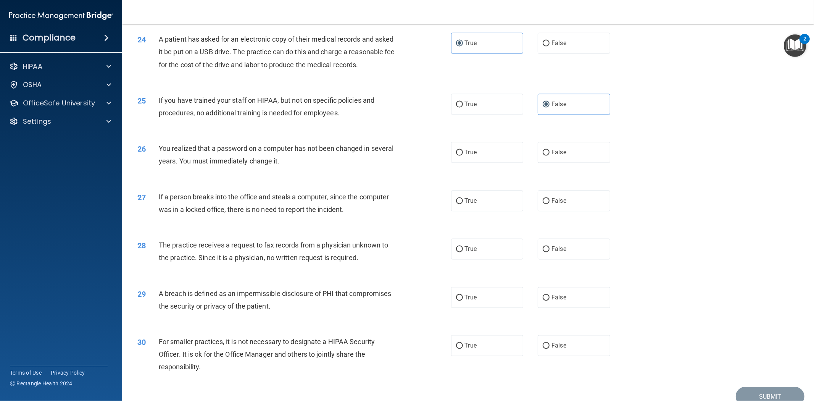
scroll to position [1258, 0]
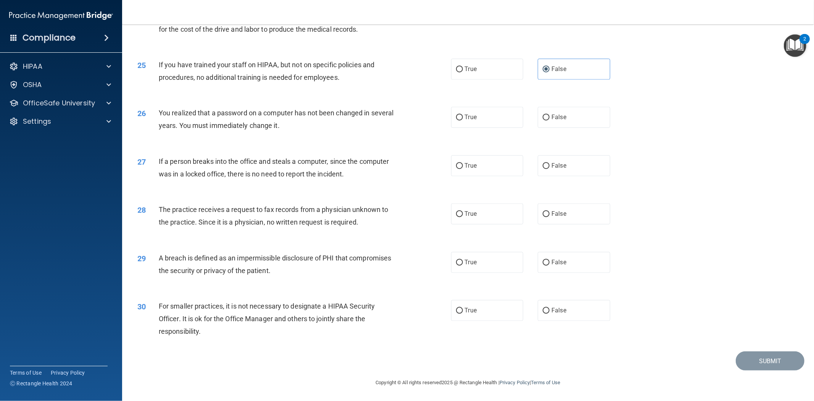
click at [334, 124] on div "You realized that a password on a computer has not been changed in several year…" at bounding box center [281, 118] width 244 height 25
click at [291, 120] on div "You realized that a password on a computer has not been changed in several year…" at bounding box center [281, 118] width 244 height 25
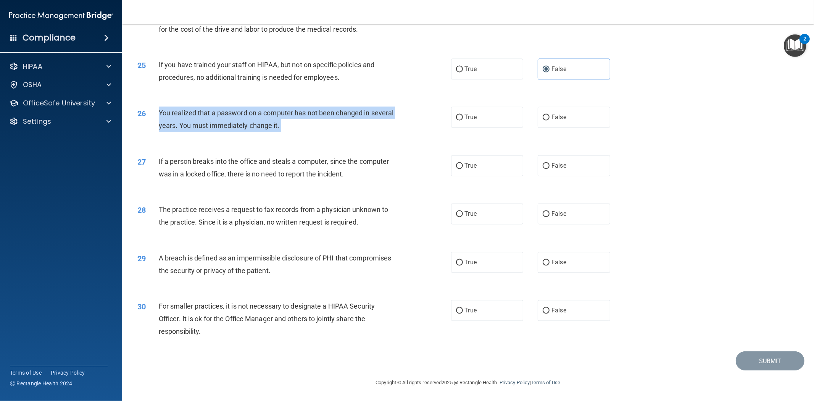
click at [291, 120] on div "You realized that a password on a computer has not been changed in several year…" at bounding box center [281, 118] width 244 height 25
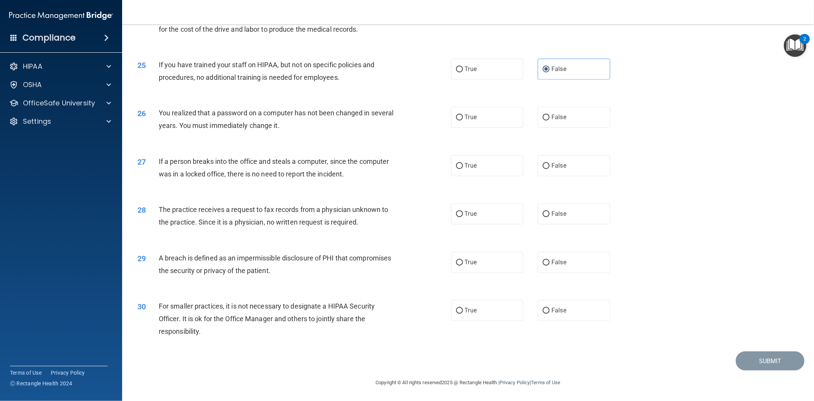
click at [391, 144] on div "26 You realized that a password on a computer has not been changed in several y…" at bounding box center [468, 121] width 673 height 48
click at [470, 119] on span "True" at bounding box center [471, 116] width 12 height 7
click at [463, 119] on input "True" at bounding box center [459, 117] width 7 height 6
radio input "true"
click at [337, 165] on div "If a person breaks into the office and steals a computer, since the computer wa…" at bounding box center [281, 167] width 244 height 25
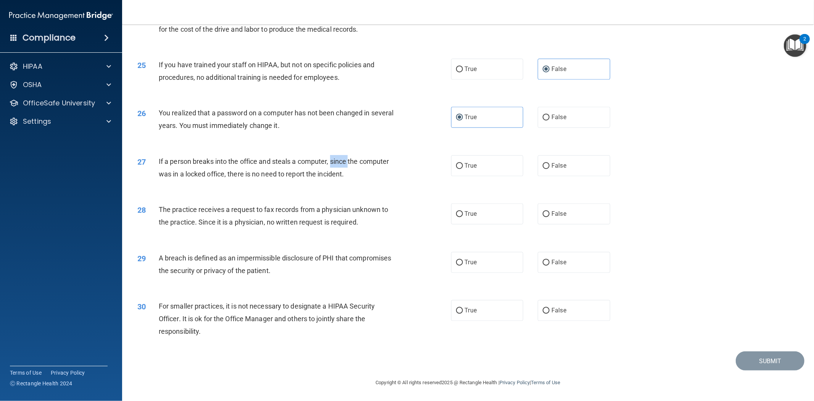
click at [337, 165] on div "If a person breaks into the office and steals a computer, since the computer wa…" at bounding box center [281, 167] width 244 height 25
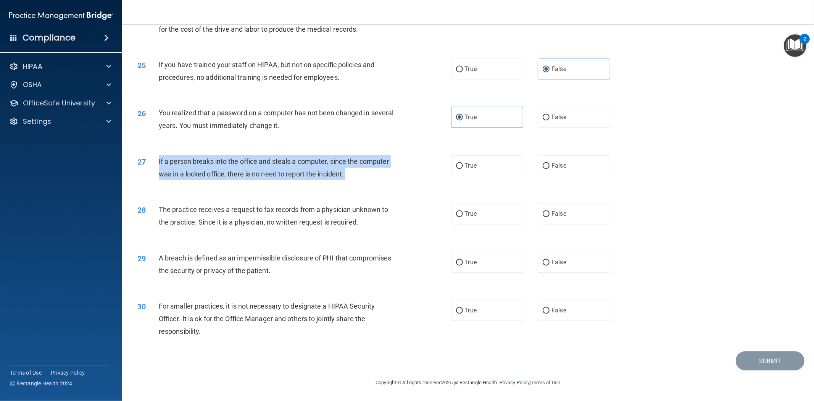
click at [337, 165] on div "If a person breaks into the office and steals a computer, since the computer wa…" at bounding box center [281, 167] width 244 height 25
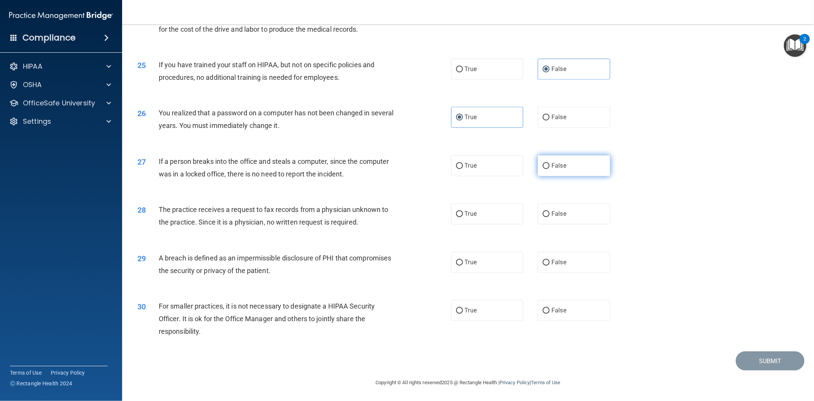
click at [553, 159] on label "False" at bounding box center [574, 165] width 72 height 21
click at [549, 163] on input "False" at bounding box center [546, 166] width 7 height 6
radio input "true"
click at [331, 222] on span "The practice receives a request to fax records from a physician unknown to the …" at bounding box center [273, 215] width 229 height 21
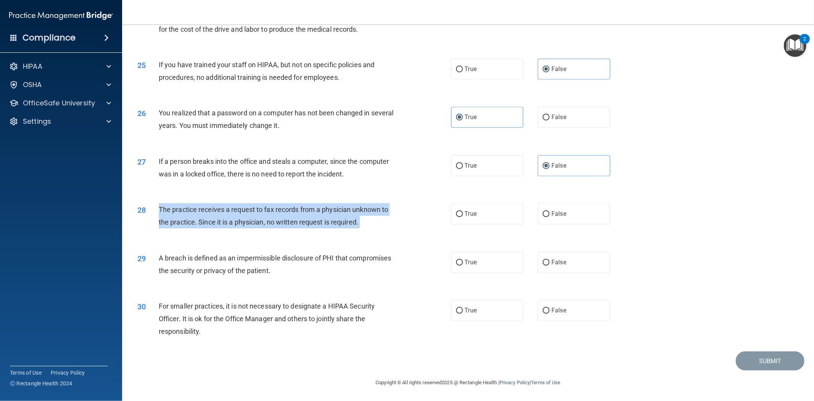
click at [331, 222] on span "The practice receives a request to fax records from a physician unknown to the …" at bounding box center [273, 215] width 229 height 21
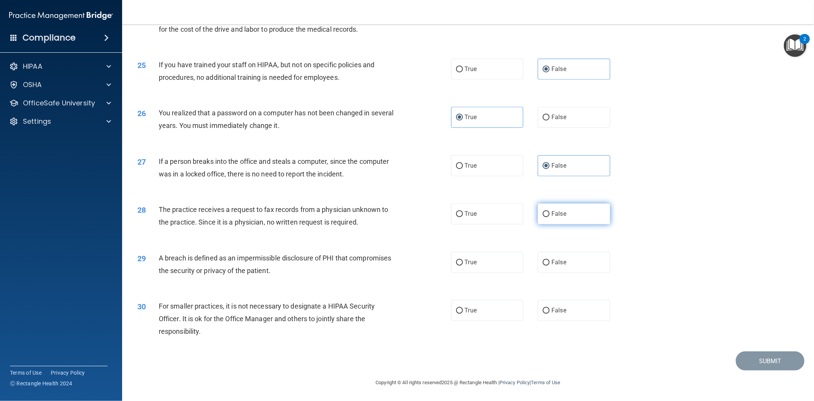
click at [553, 214] on span "False" at bounding box center [558, 213] width 15 height 7
click at [549, 214] on input "False" at bounding box center [546, 214] width 7 height 6
radio input "true"
click at [284, 258] on span "A breach is defined as an impermissible disclosure of PHI that compromises the …" at bounding box center [275, 264] width 232 height 21
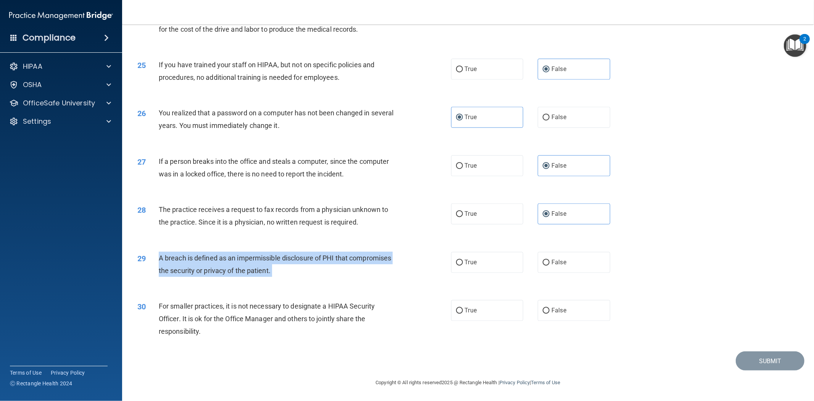
click at [284, 258] on span "A breach is defined as an impermissible disclosure of PHI that compromises the …" at bounding box center [275, 264] width 232 height 21
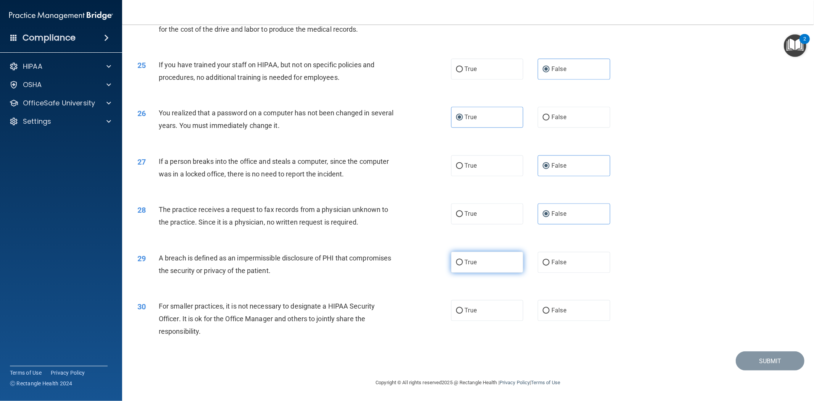
click at [480, 262] on label "True" at bounding box center [487, 261] width 72 height 21
click at [463, 262] on input "True" at bounding box center [459, 262] width 7 height 6
radio input "true"
click at [333, 307] on span "For smaller practices, it is not necessary to designate a HIPAA Security Office…" at bounding box center [267, 318] width 216 height 33
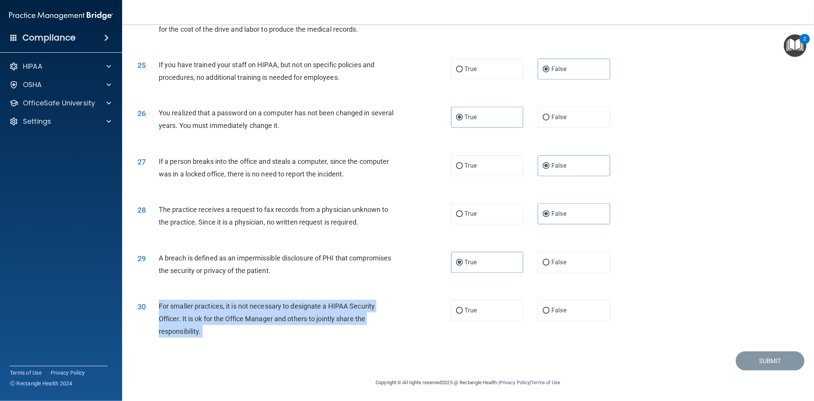
click at [333, 307] on span "For smaller practices, it is not necessary to designate a HIPAA Security Office…" at bounding box center [267, 318] width 216 height 33
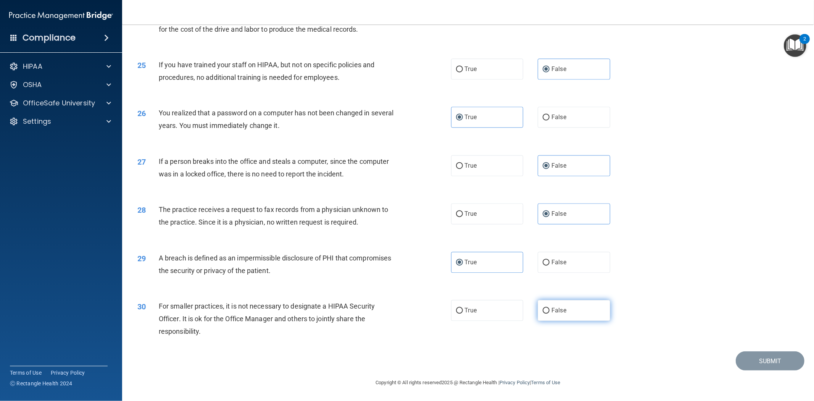
click at [546, 300] on label "False" at bounding box center [574, 310] width 72 height 21
click at [546, 308] on input "False" at bounding box center [546, 311] width 7 height 6
radio input "true"
click at [732, 360] on button "Submit" at bounding box center [770, 360] width 69 height 19
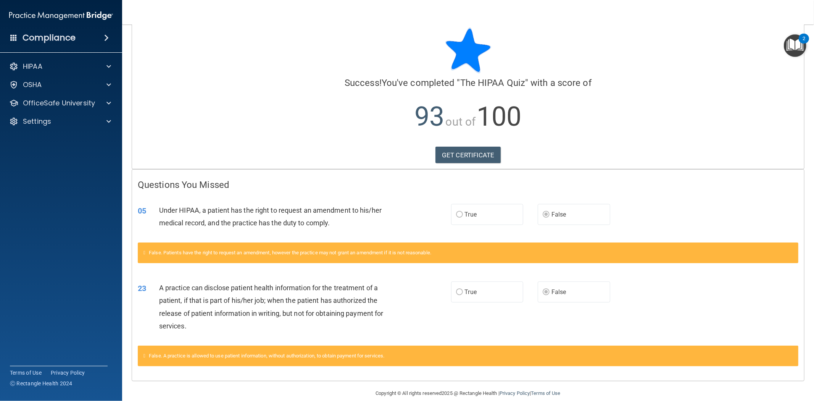
scroll to position [21, 0]
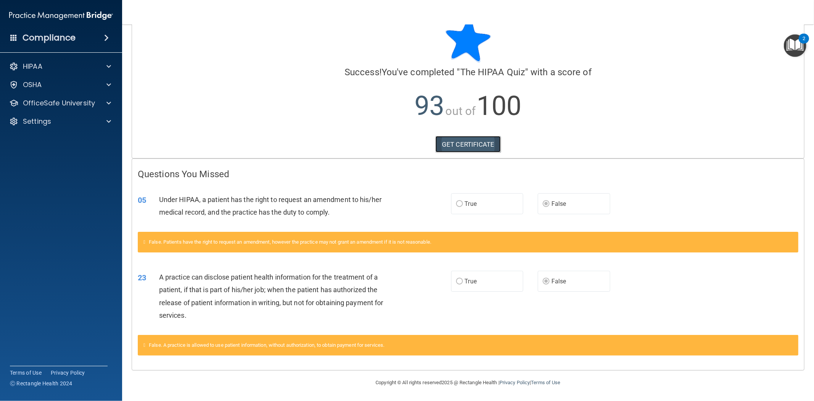
click at [472, 144] on link "GET CERTIFICATE" at bounding box center [467, 144] width 65 height 17
click at [94, 105] on div "OfficeSafe University" at bounding box center [50, 102] width 95 height 9
click at [84, 122] on div "HIPAA Training" at bounding box center [57, 122] width 104 height 8
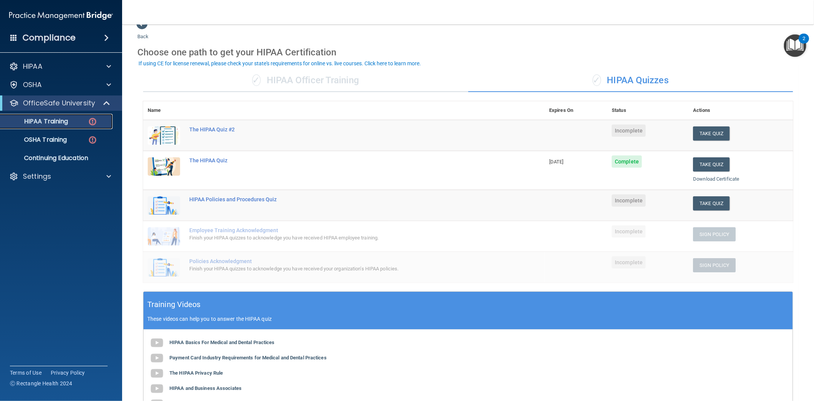
scroll to position [14, 0]
